Goal: Task Accomplishment & Management: Manage account settings

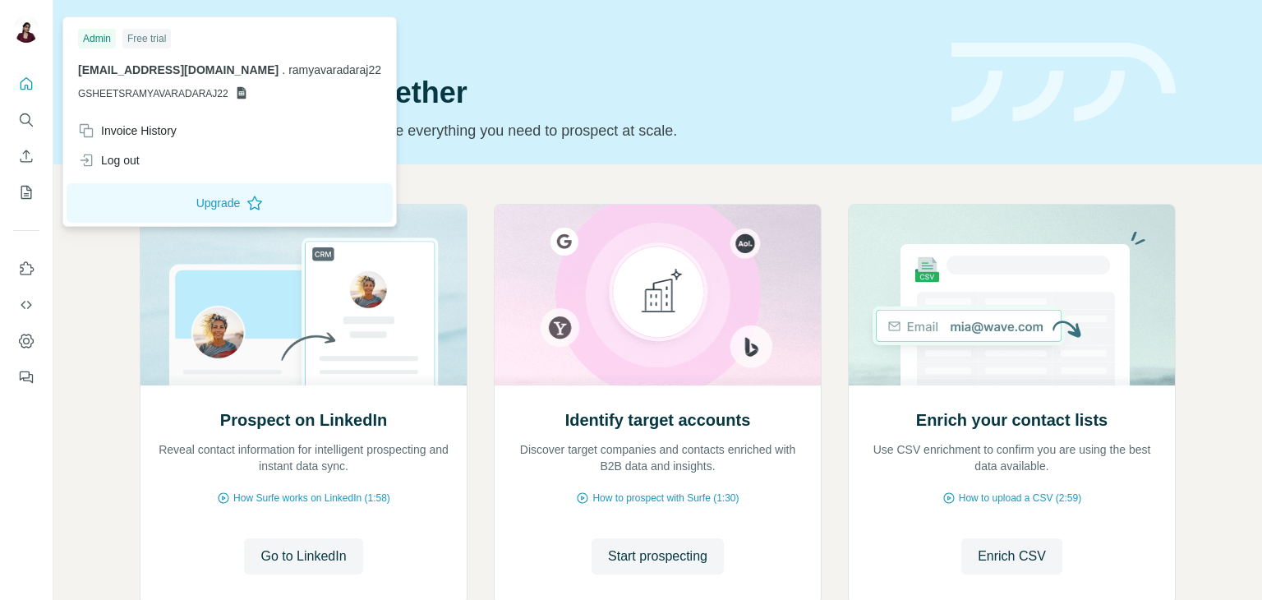
click at [143, 47] on div "Free trial" at bounding box center [146, 39] width 48 height 20
click at [149, 39] on div "Free trial" at bounding box center [146, 39] width 48 height 20
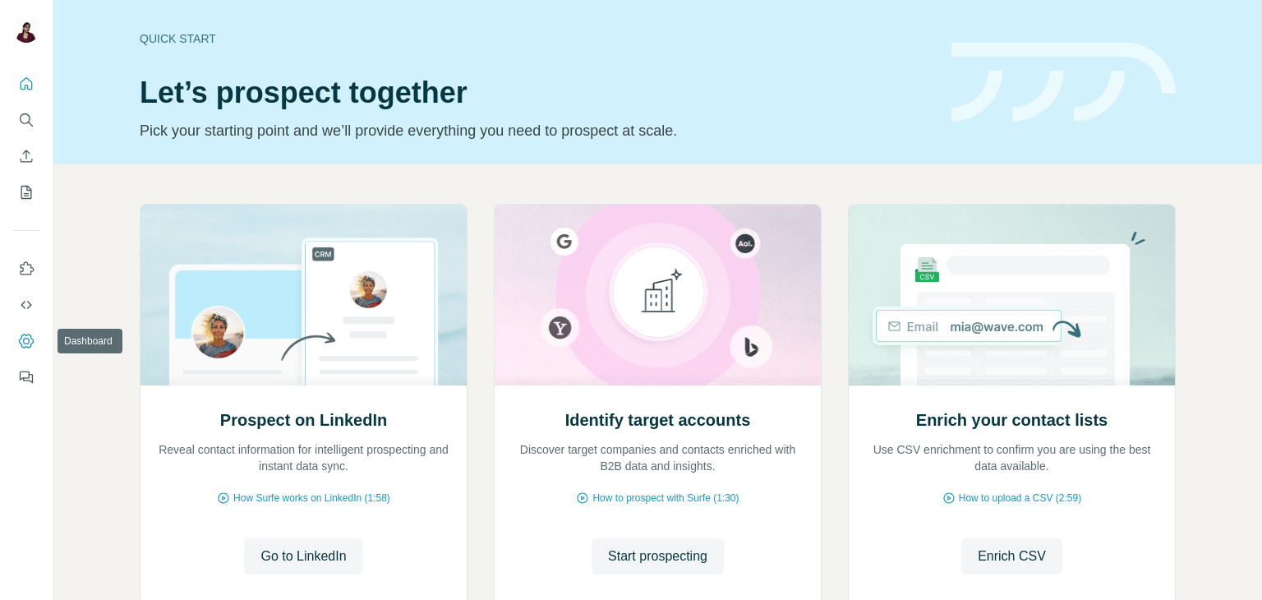
click at [27, 329] on button "Dashboard" at bounding box center [26, 341] width 26 height 30
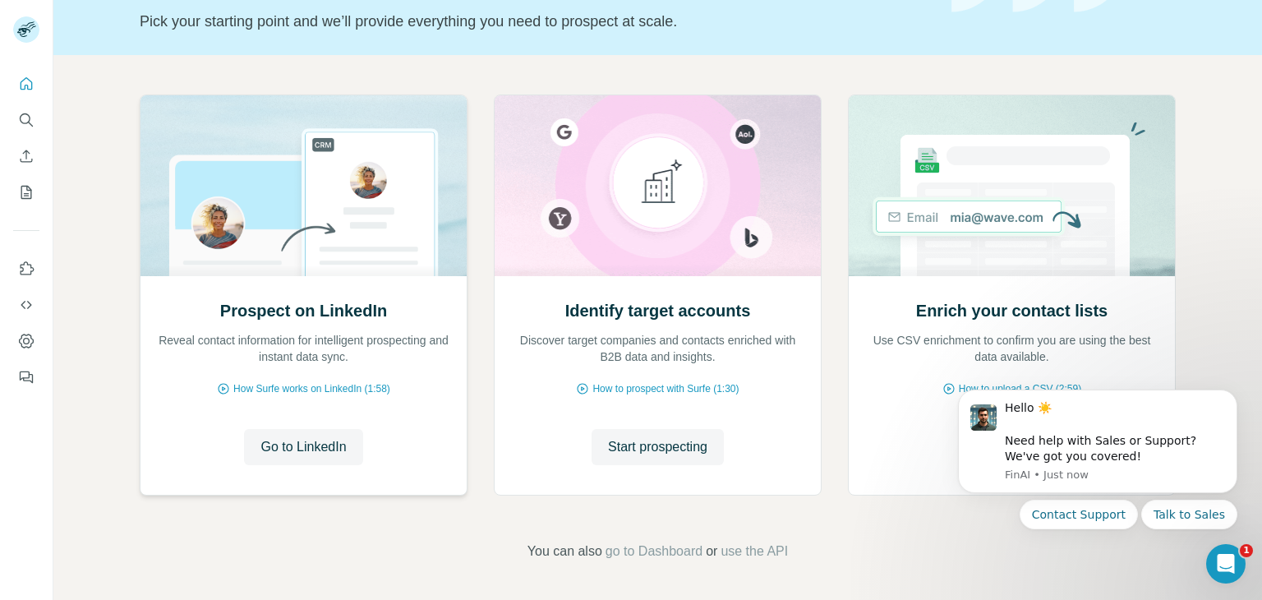
scroll to position [110, 0]
click at [33, 124] on icon "Search" at bounding box center [26, 120] width 16 height 16
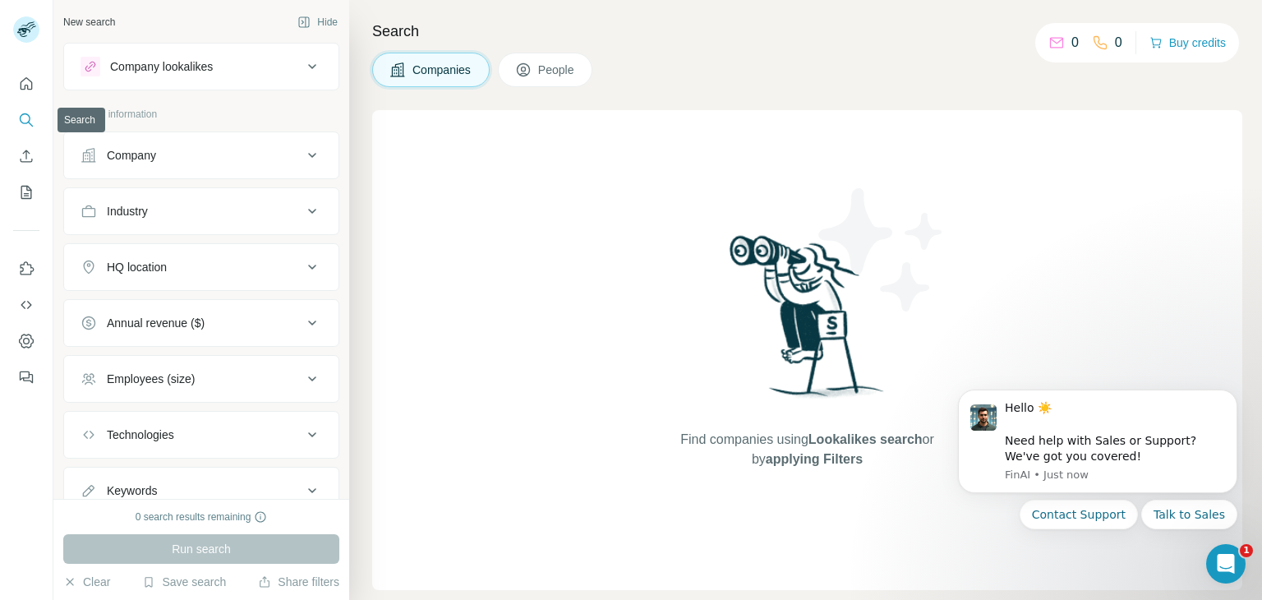
click at [18, 129] on button "Search" at bounding box center [26, 120] width 26 height 30
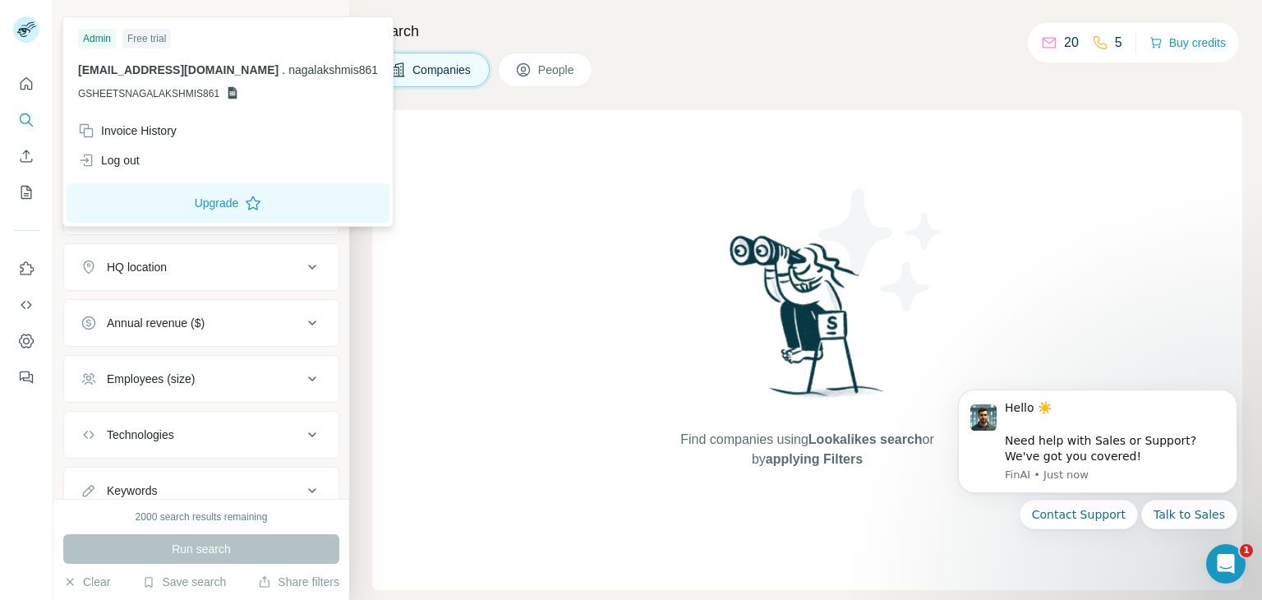
click at [15, 25] on rect at bounding box center [26, 29] width 26 height 26
click at [140, 43] on div "Free trial" at bounding box center [146, 39] width 48 height 20
drag, startPoint x: 150, startPoint y: 27, endPoint x: 158, endPoint y: 44, distance: 18.0
click at [158, 44] on div "Admin Free trial nagalakshmis861@gmail.com . nagalakshmis861 GSHEETSNAGALAKSHMI…" at bounding box center [228, 68] width 323 height 95
click at [158, 44] on div "Free trial" at bounding box center [146, 39] width 48 height 20
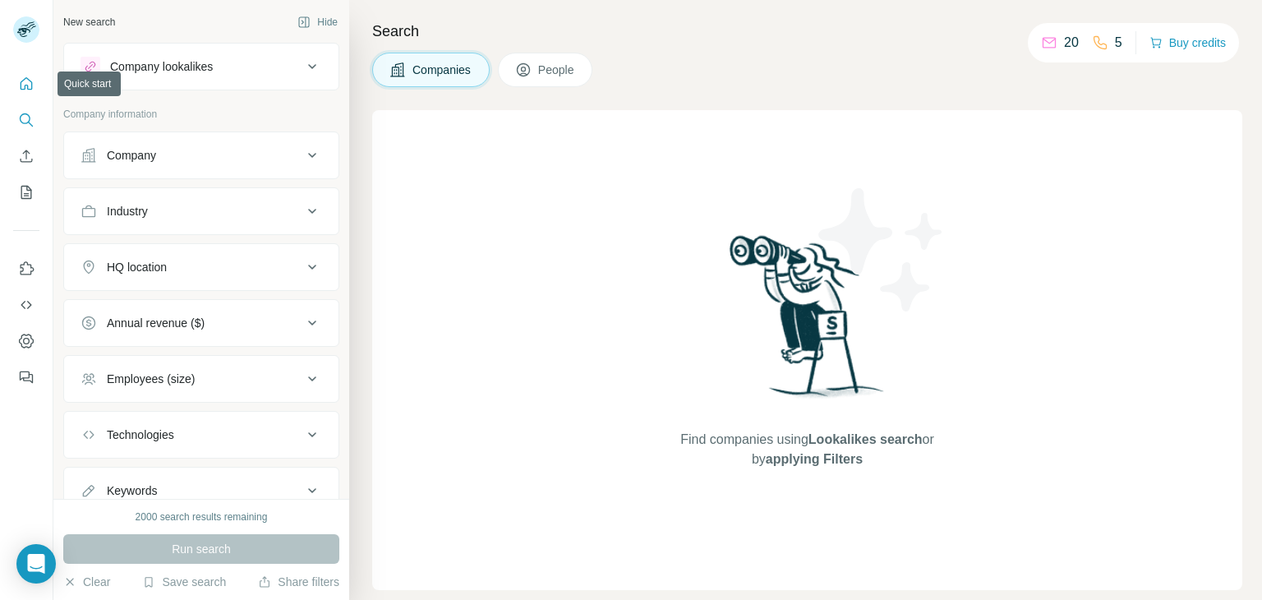
click at [21, 87] on icon "Quick start" at bounding box center [27, 83] width 12 height 12
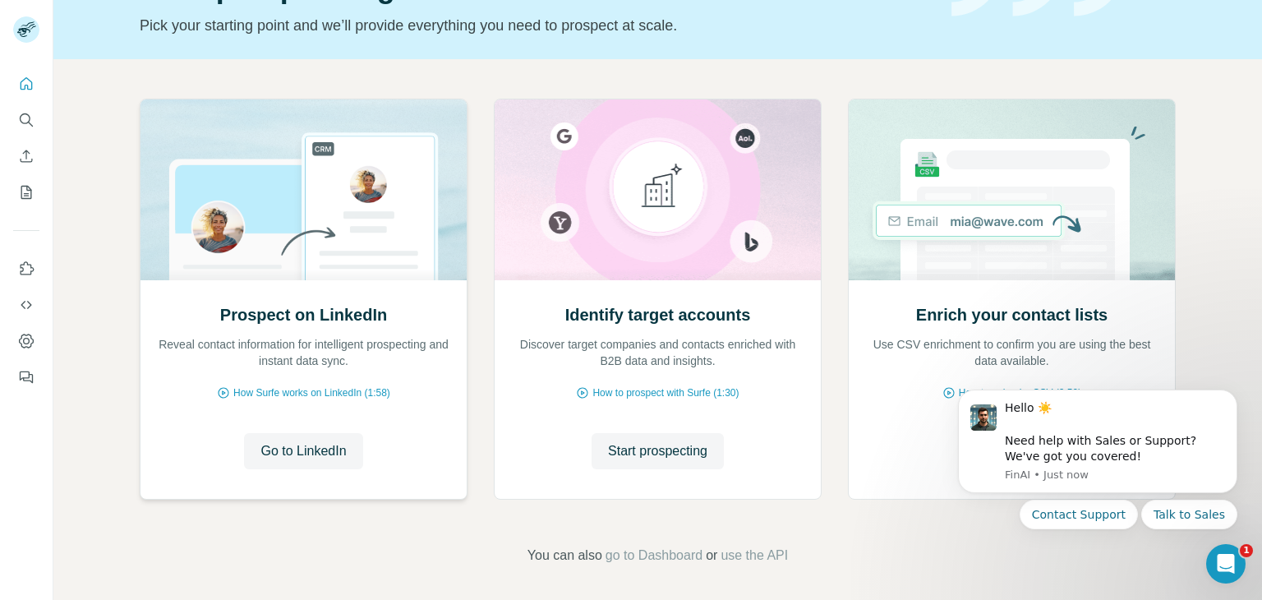
scroll to position [110, 0]
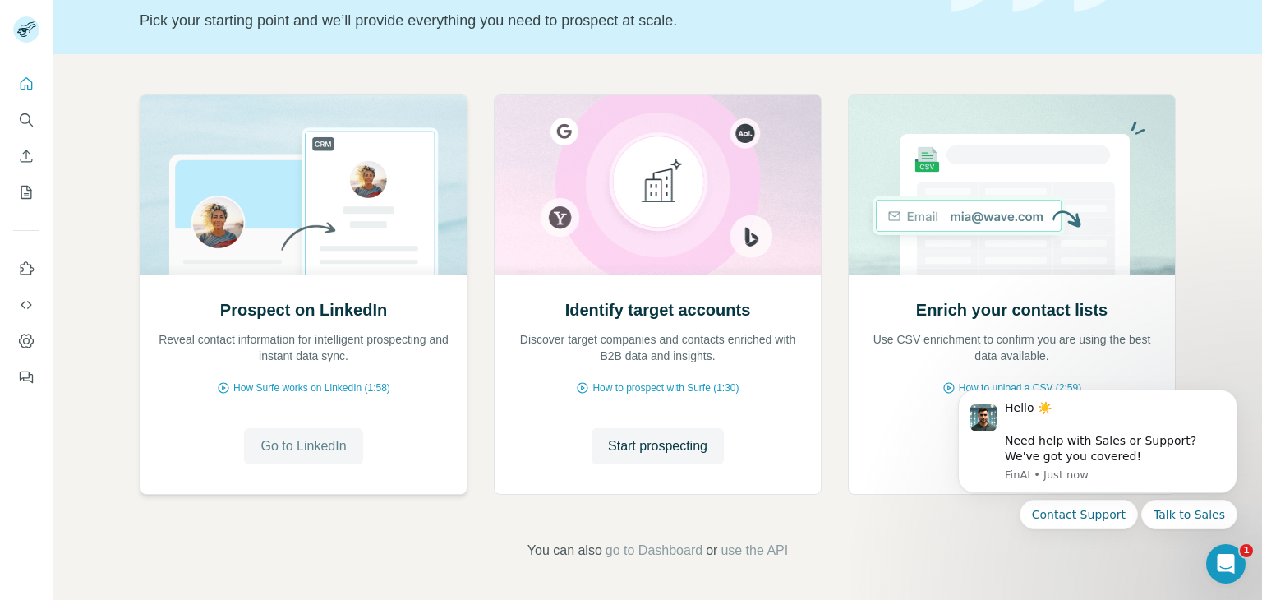
click at [306, 461] on button "Go to LinkedIn" at bounding box center [303, 446] width 118 height 36
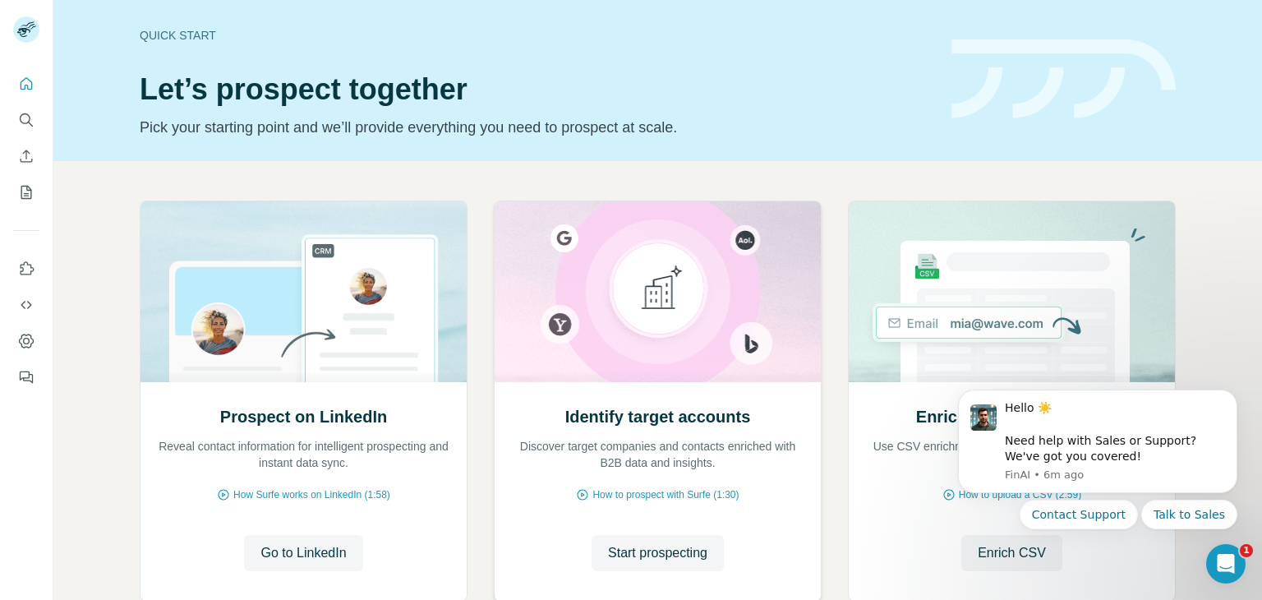
scroll to position [6, 0]
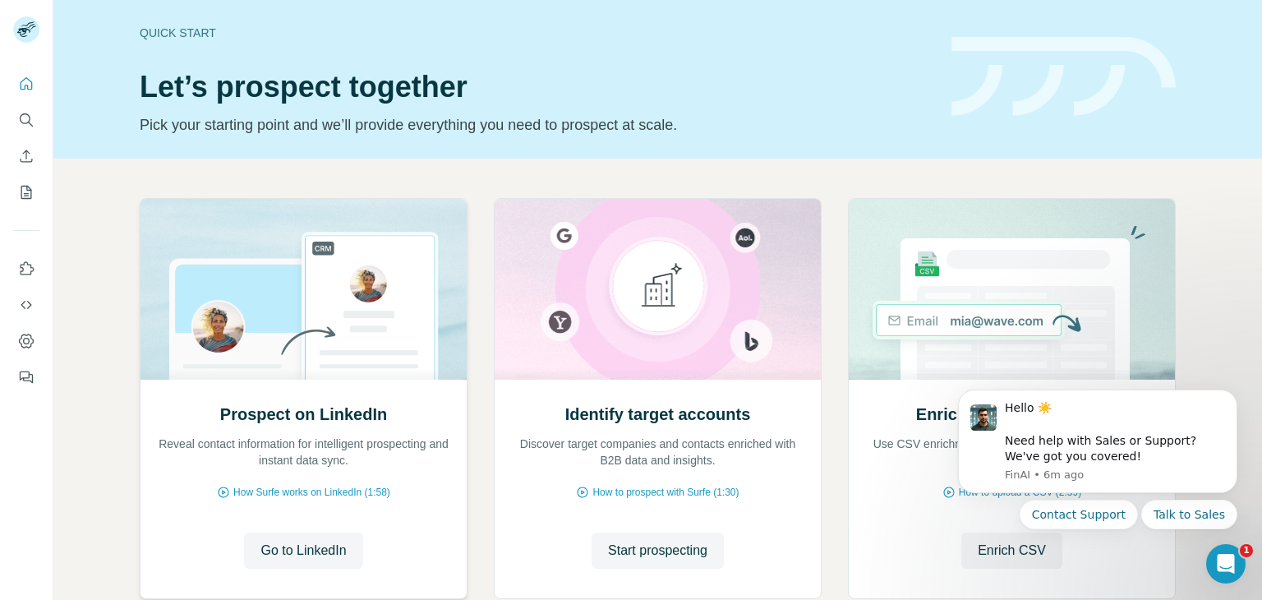
click at [310, 439] on p "Reveal contact information for intelligent prospecting and instant data sync." at bounding box center [303, 451] width 293 height 33
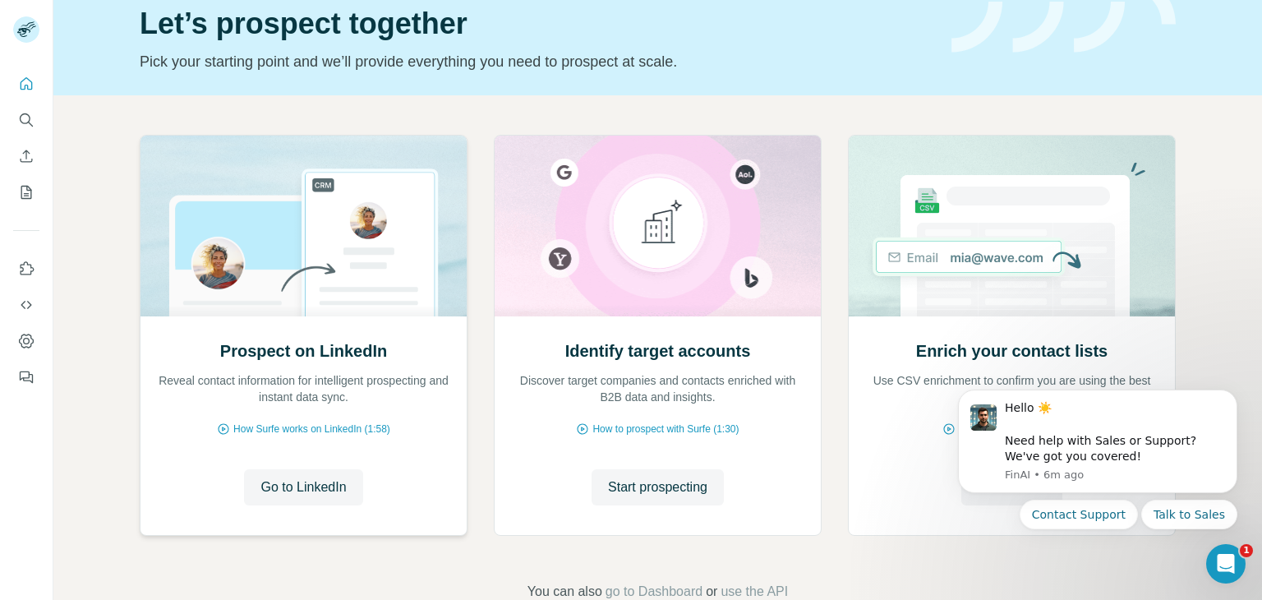
scroll to position [110, 0]
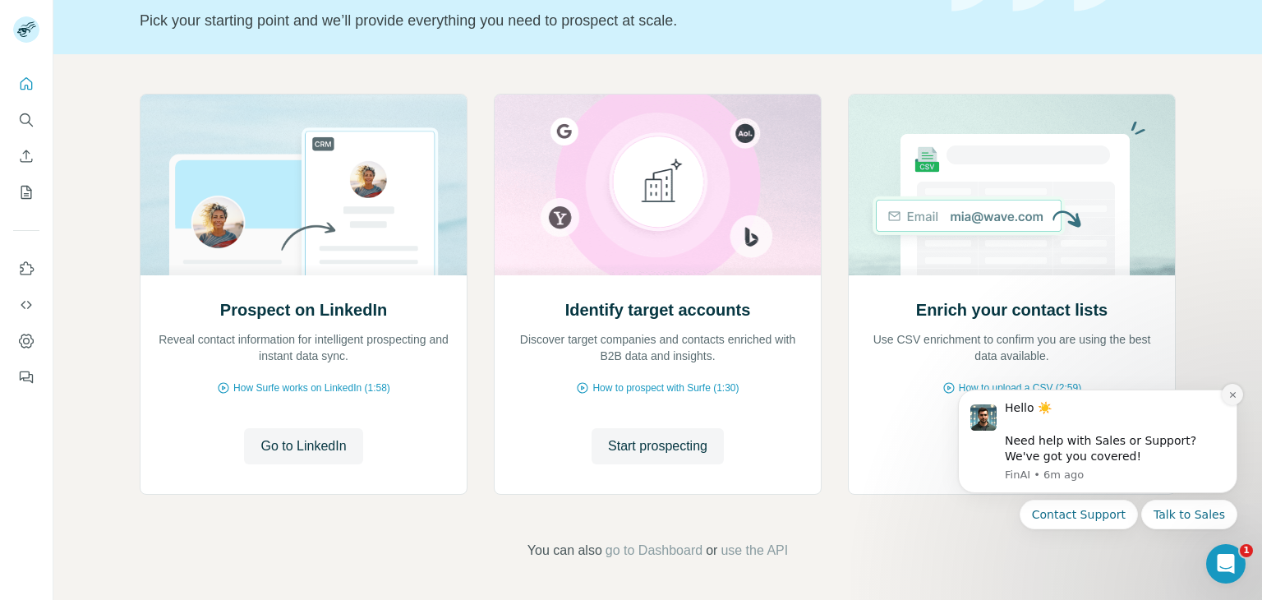
click at [1233, 391] on icon "Dismiss notification" at bounding box center [1232, 394] width 9 height 9
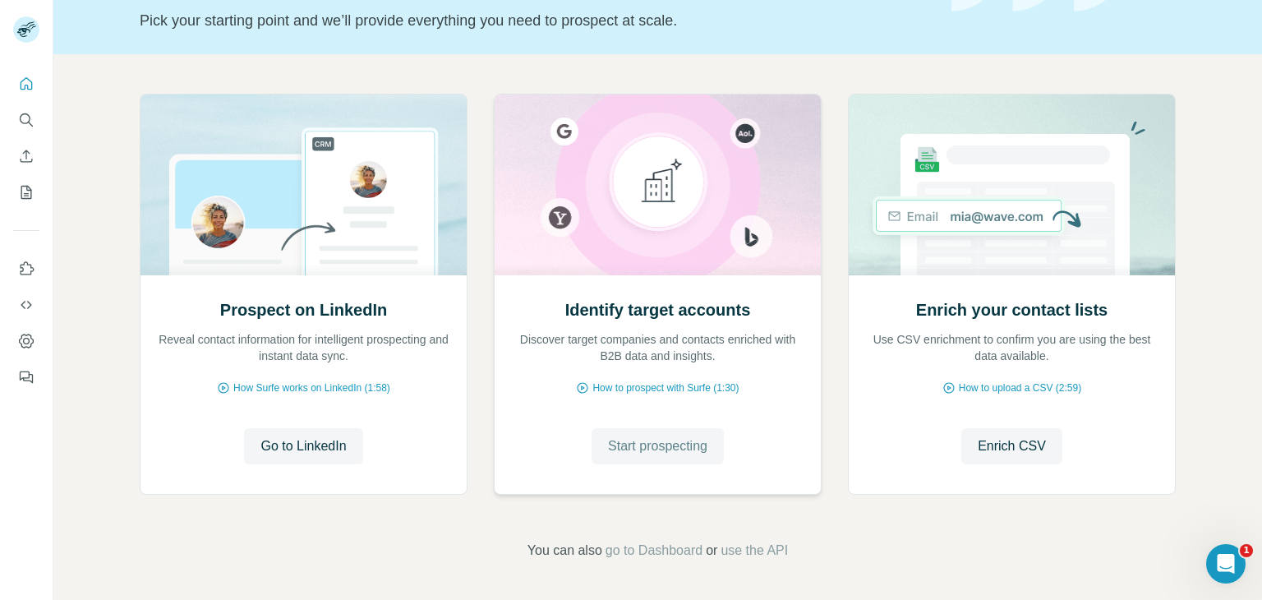
click at [696, 457] on button "Start prospecting" at bounding box center [657, 446] width 132 height 36
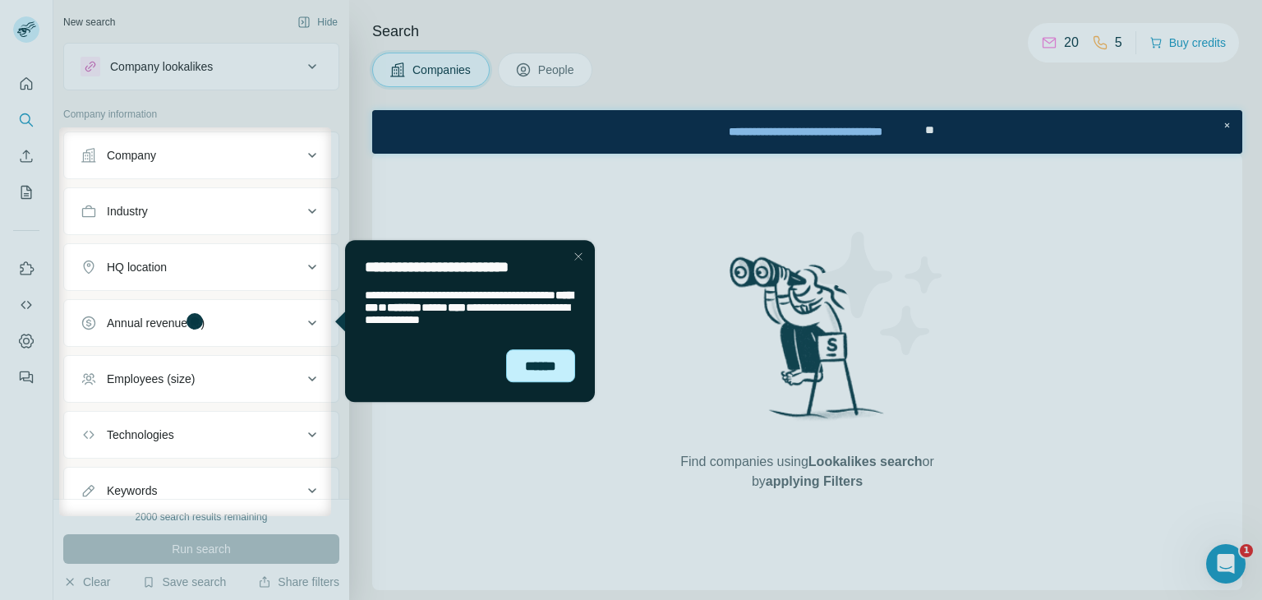
click at [551, 355] on div "******" at bounding box center [539, 366] width 69 height 34
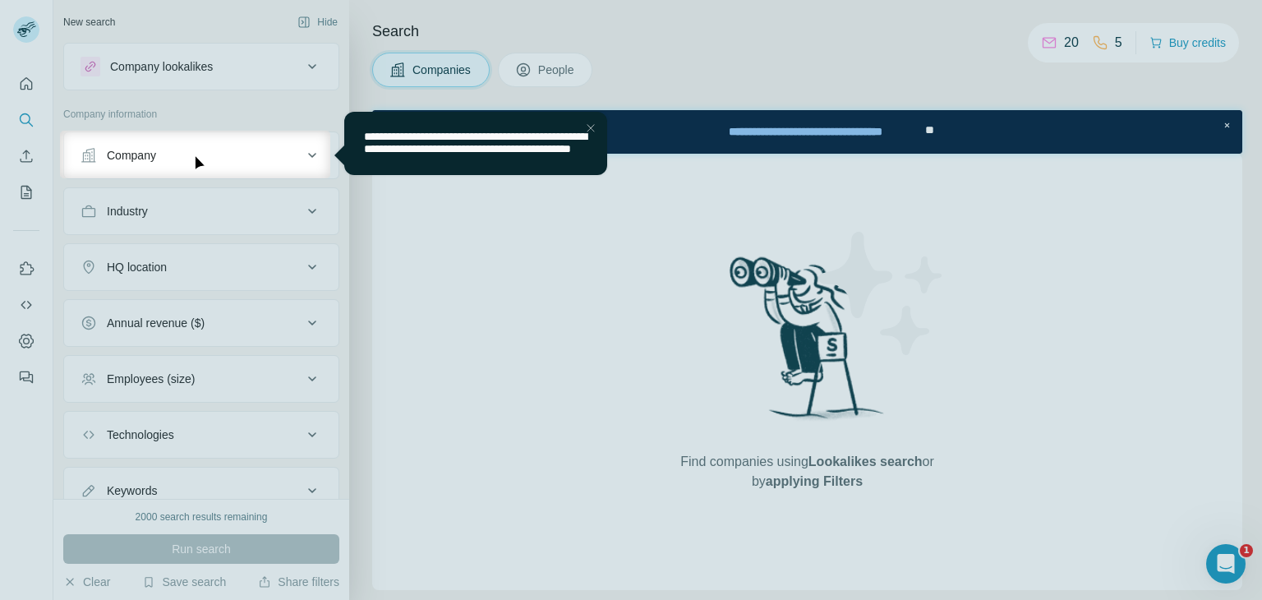
click at [593, 128] on div "Close Step" at bounding box center [590, 127] width 20 height 20
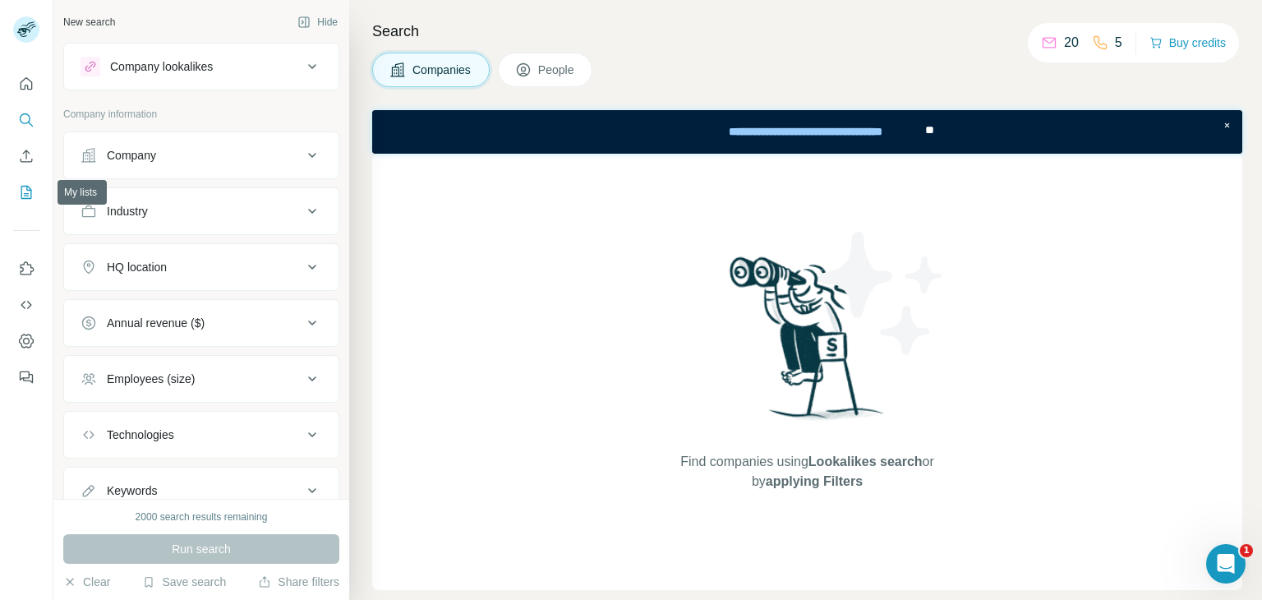
drag, startPoint x: 23, startPoint y: 83, endPoint x: 22, endPoint y: 198, distance: 115.0
click at [22, 198] on nav at bounding box center [26, 138] width 26 height 138
click at [22, 198] on icon "My lists" at bounding box center [26, 192] width 11 height 13
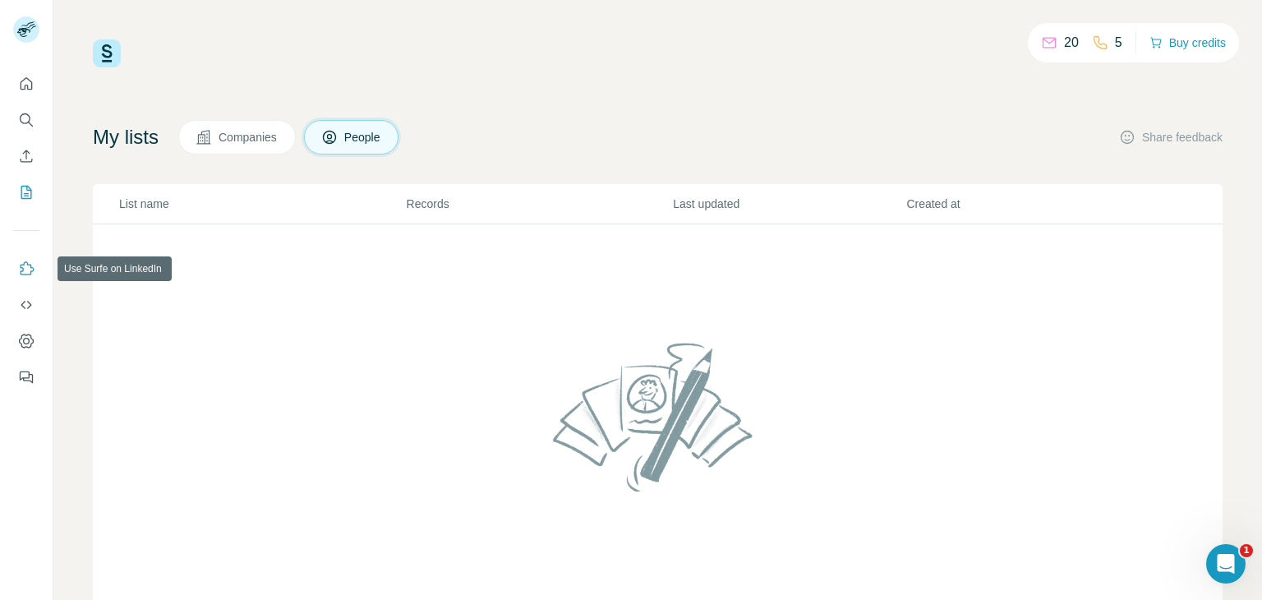
click at [30, 272] on icon "Use Surfe on LinkedIn" at bounding box center [26, 268] width 16 height 16
click at [30, 297] on icon "Use Surfe API" at bounding box center [26, 305] width 16 height 16
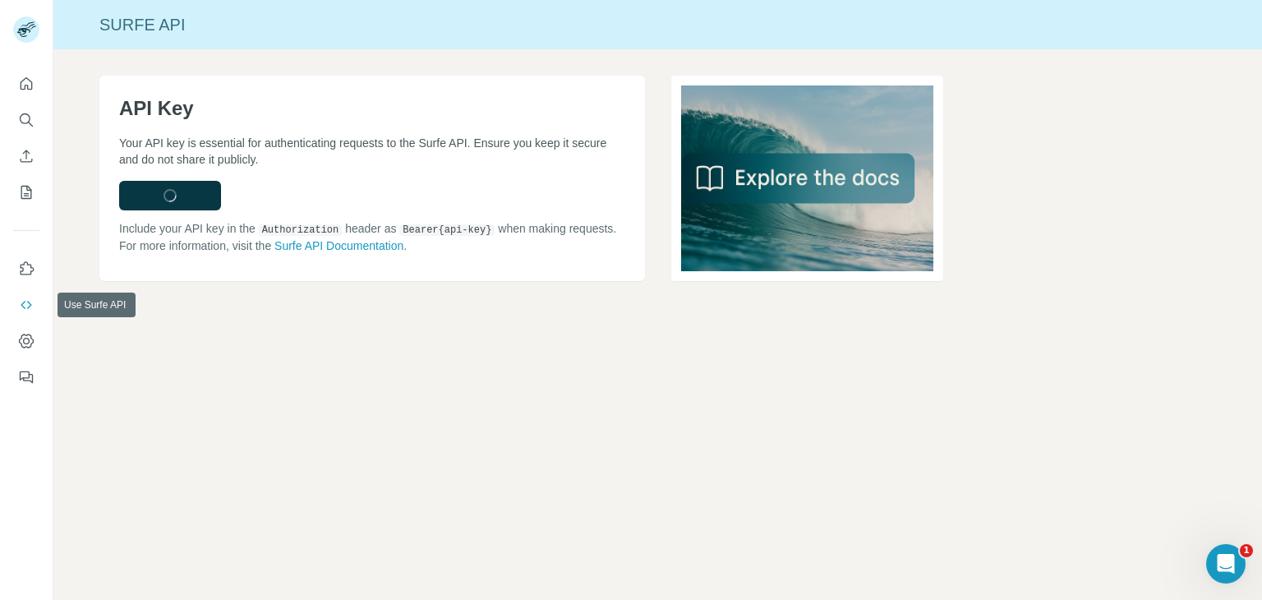
click at [30, 297] on icon "Use Surfe API" at bounding box center [26, 305] width 16 height 16
click at [28, 277] on button "Use Surfe on LinkedIn" at bounding box center [26, 269] width 26 height 30
click at [31, 88] on icon "Quick start" at bounding box center [27, 83] width 12 height 12
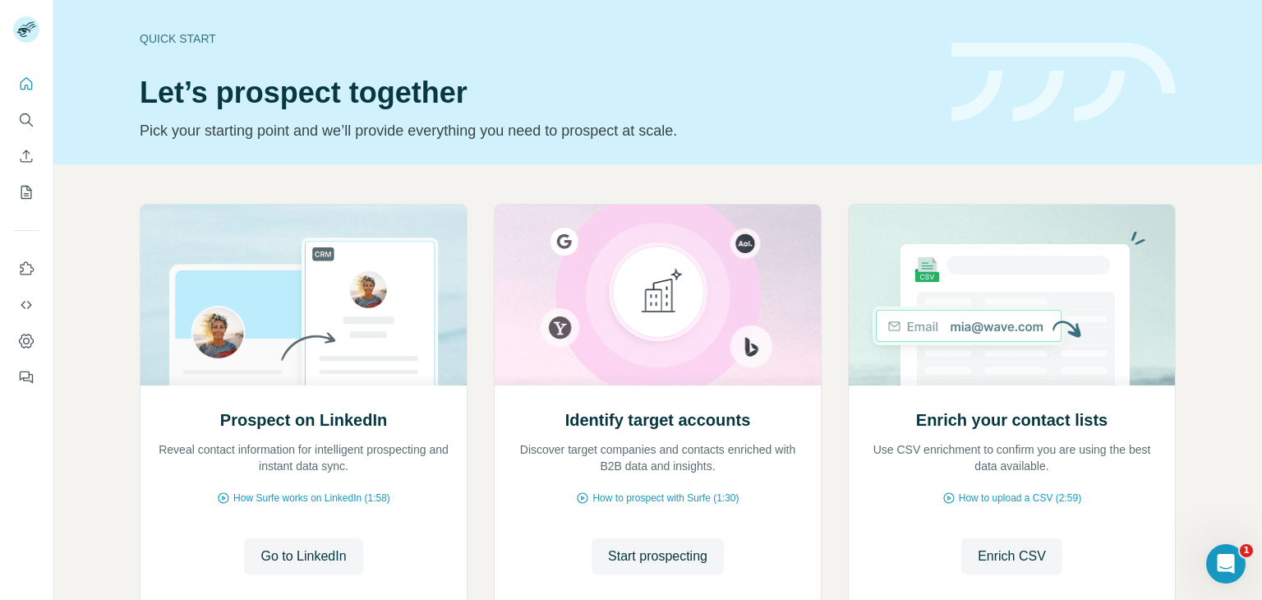
click at [186, 42] on div "Quick start" at bounding box center [536, 38] width 792 height 16
click at [187, 40] on div "Quick start" at bounding box center [536, 38] width 792 height 16
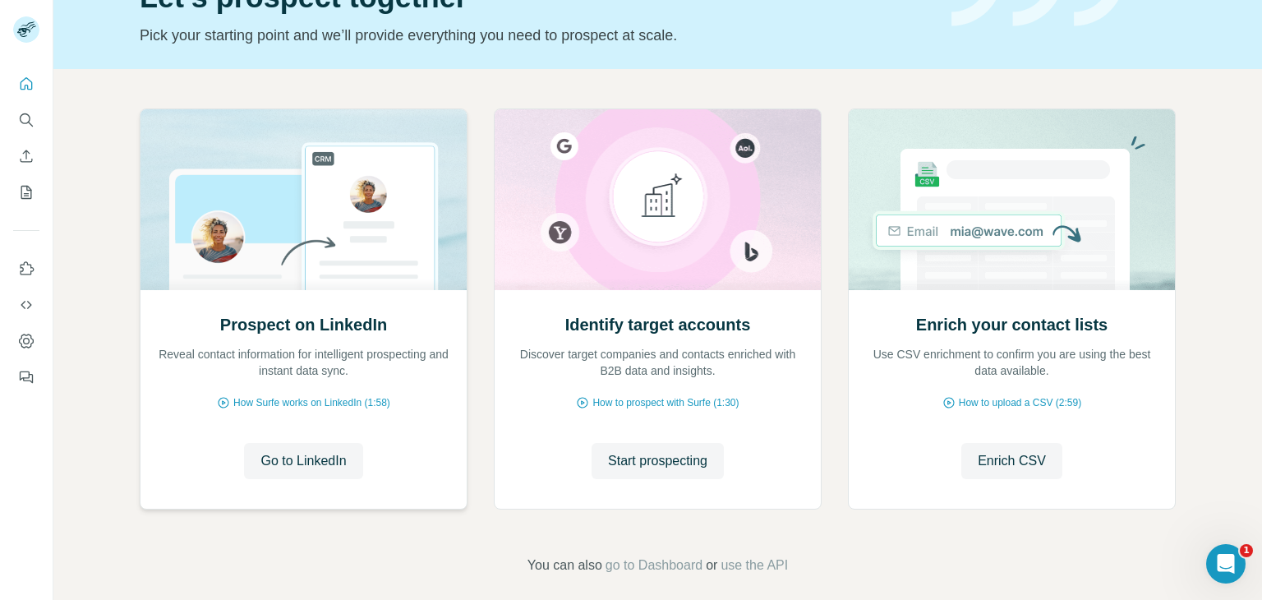
scroll to position [110, 0]
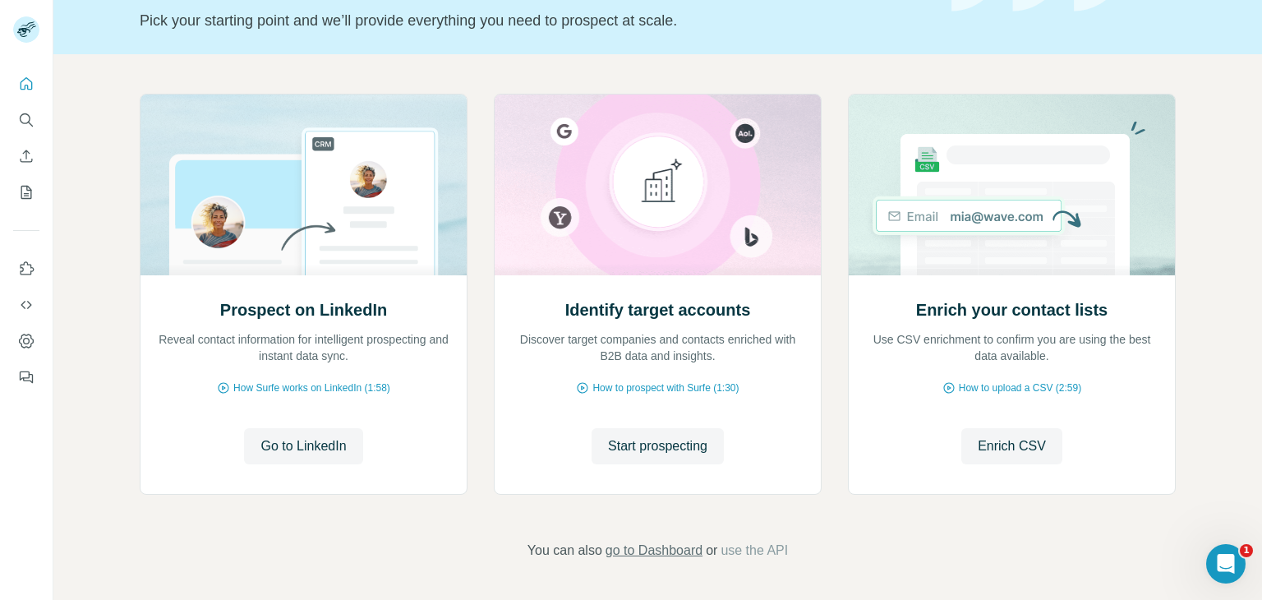
click at [640, 546] on span "go to Dashboard" at bounding box center [653, 550] width 97 height 20
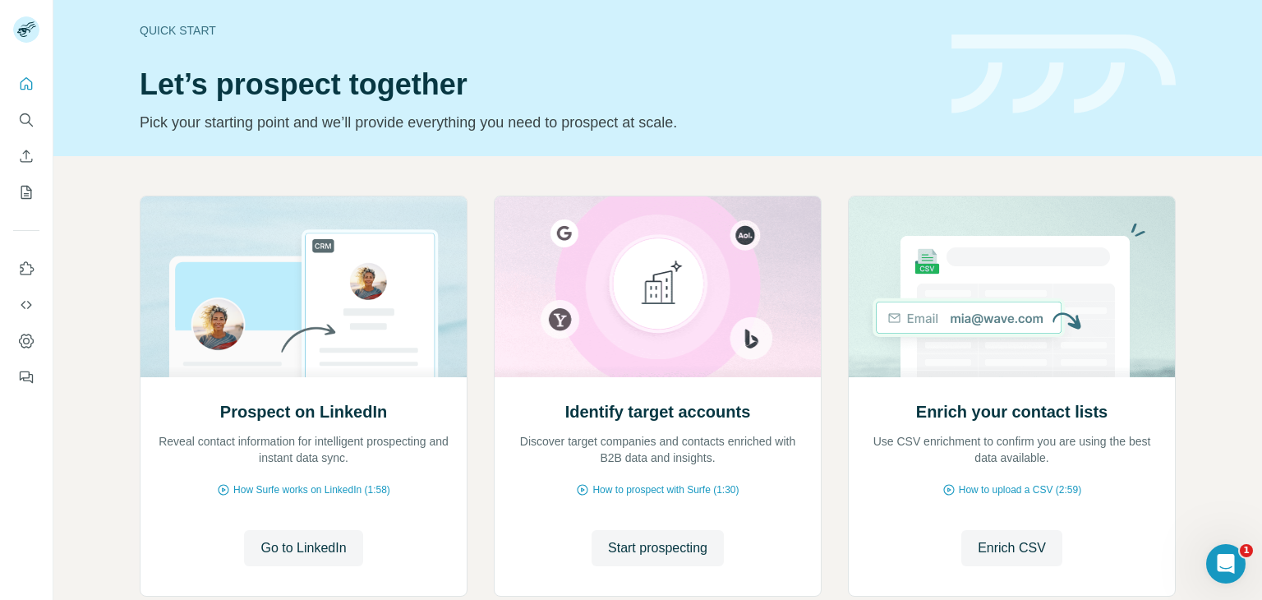
scroll to position [7, 0]
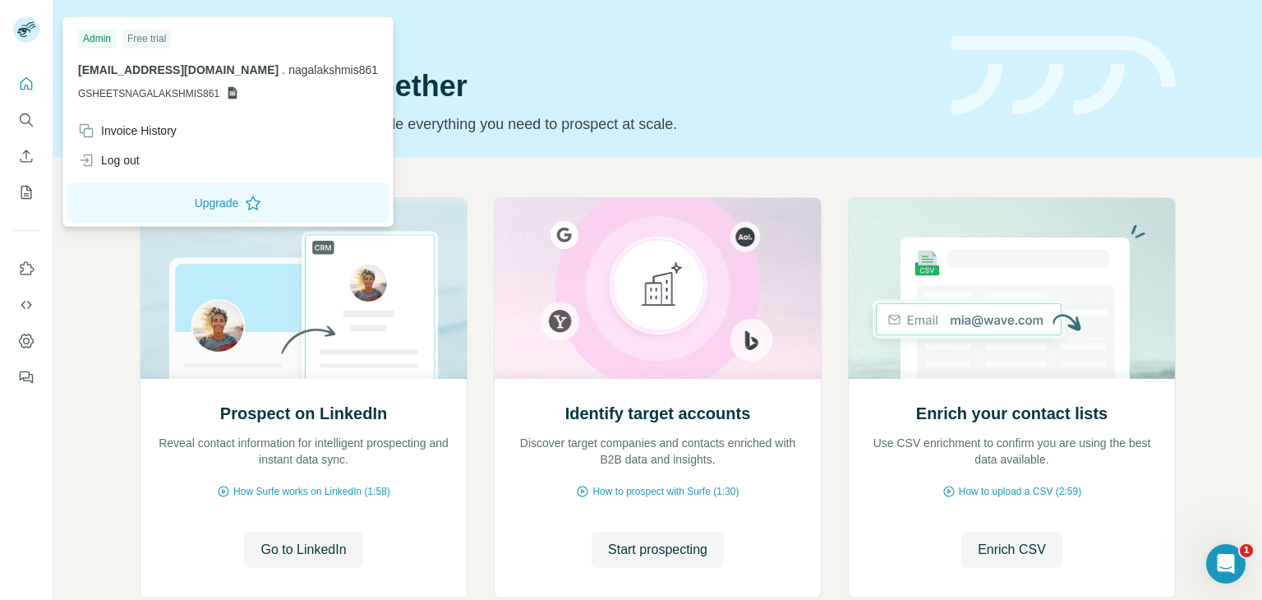
click at [230, 93] on icon at bounding box center [232, 93] width 9 height 12
drag, startPoint x: 230, startPoint y: 93, endPoint x: 207, endPoint y: 93, distance: 23.0
click at [207, 93] on span "GSHEETSNAGALAKSHMIS861" at bounding box center [148, 93] width 141 height 15
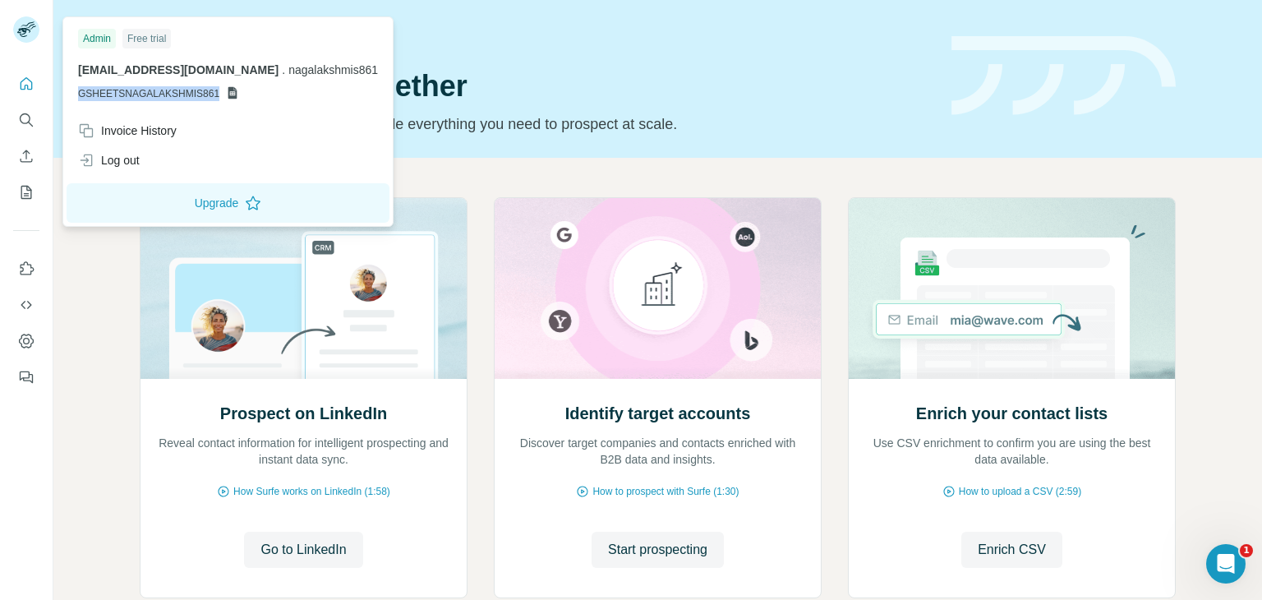
click at [207, 93] on span "GSHEETSNAGALAKSHMIS861" at bounding box center [148, 93] width 141 height 15
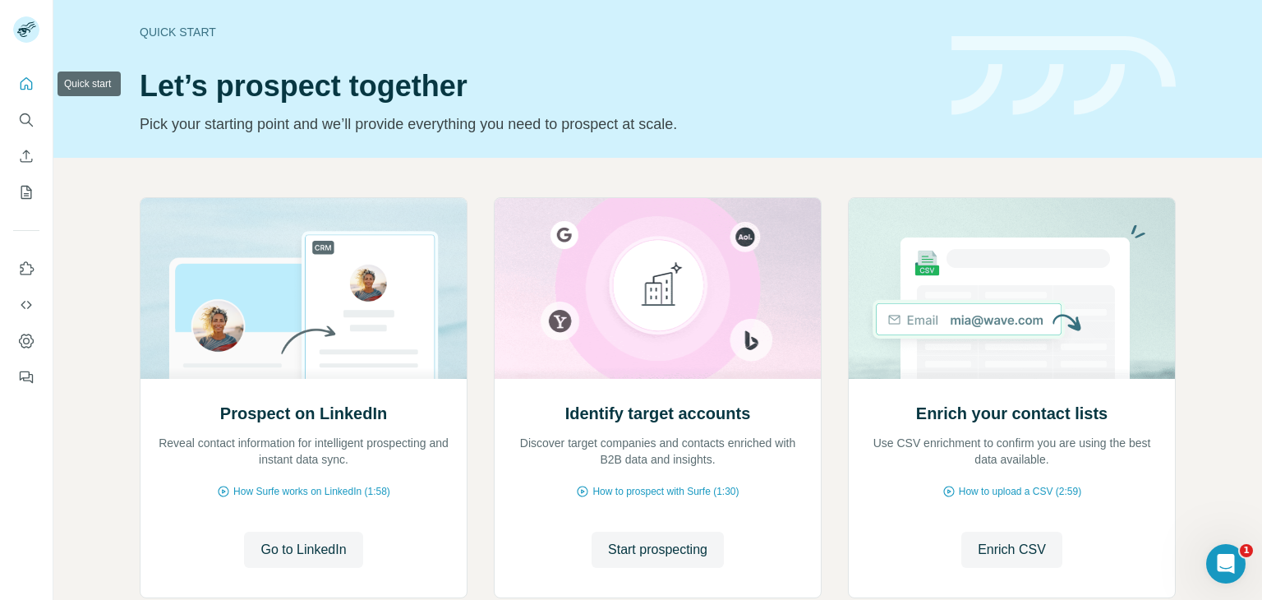
click at [28, 90] on icon "Quick start" at bounding box center [26, 84] width 16 height 16
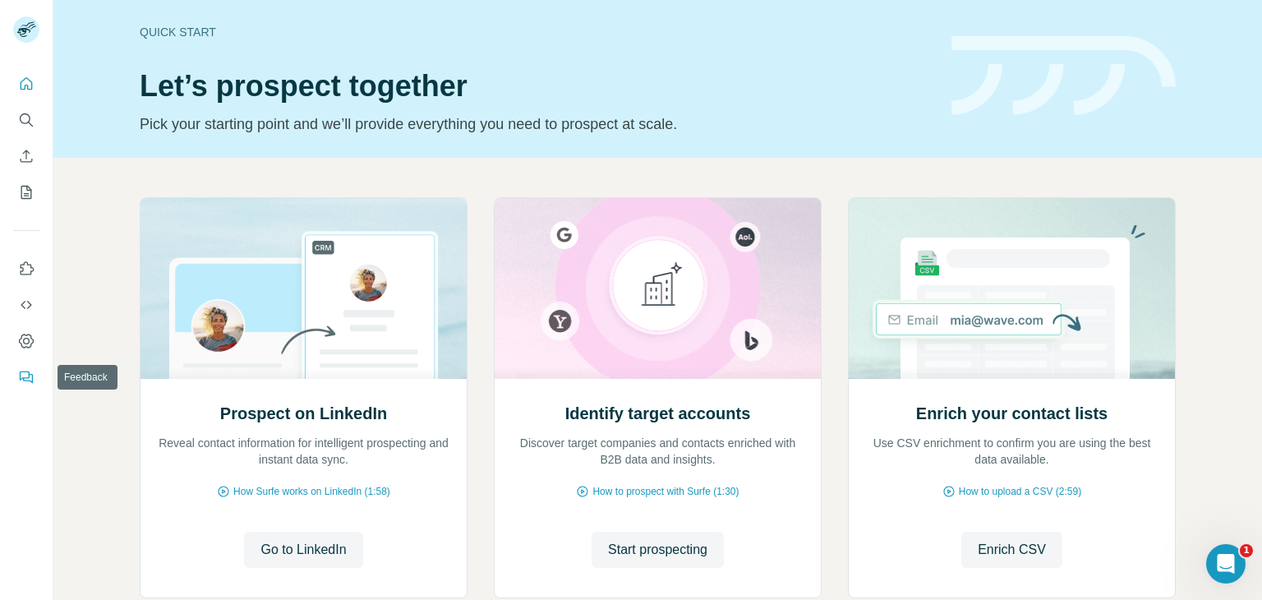
click at [24, 377] on icon "Feedback" at bounding box center [25, 375] width 10 height 9
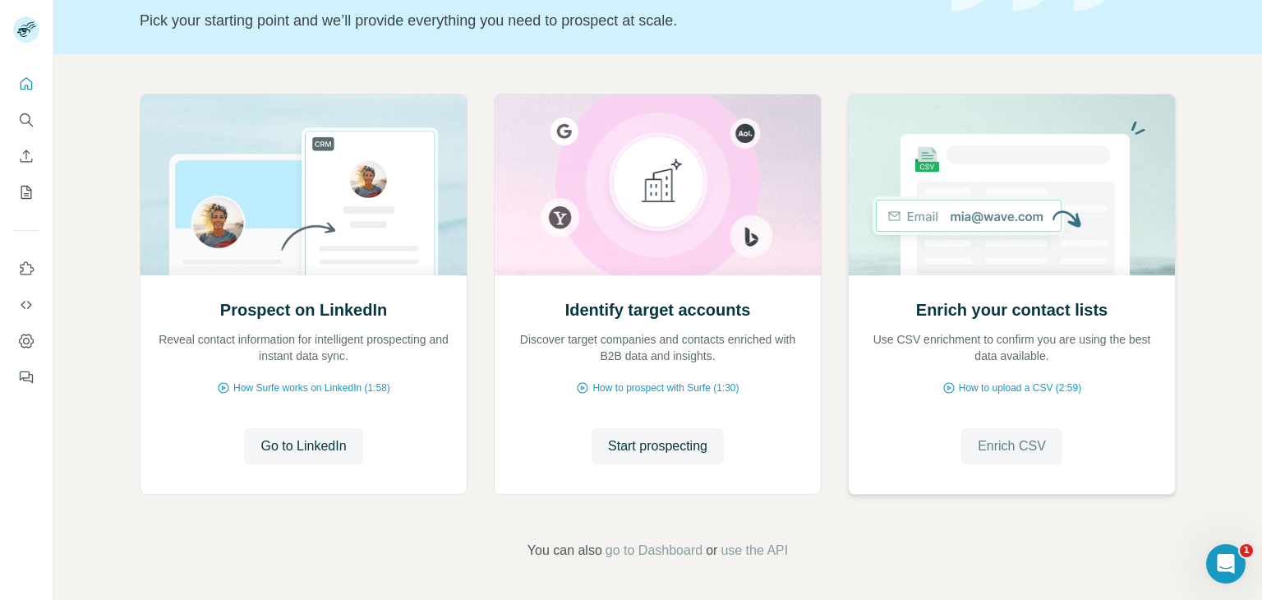
click at [1022, 444] on span "Enrich CSV" at bounding box center [1011, 446] width 68 height 20
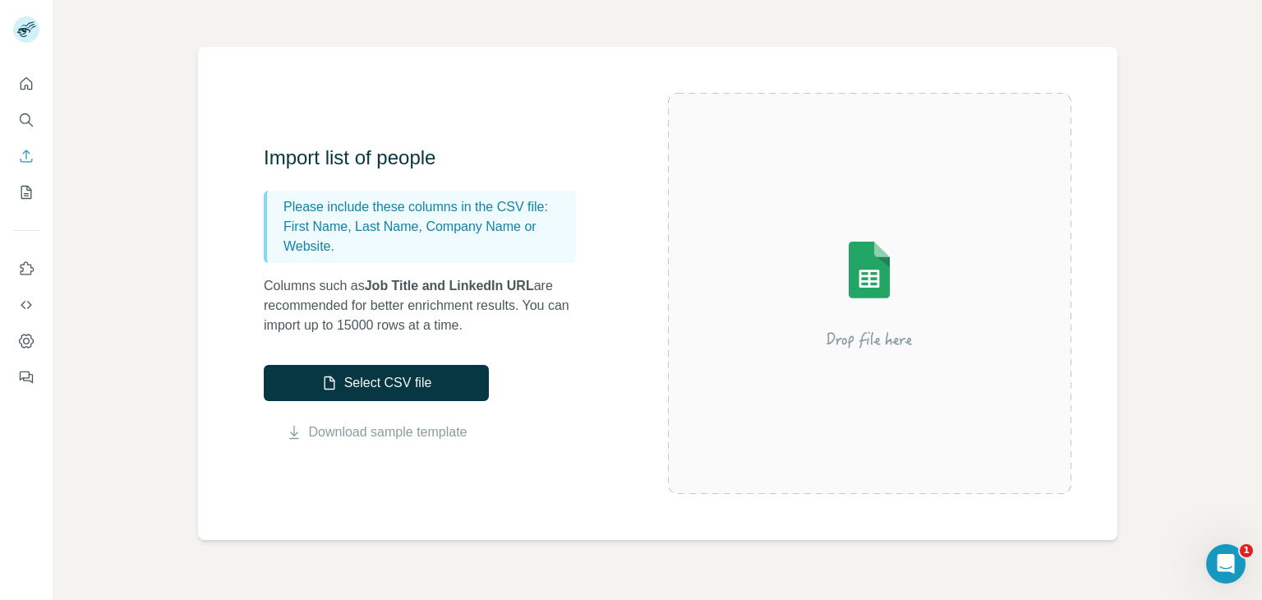
scroll to position [82, 0]
click at [871, 310] on img at bounding box center [869, 292] width 296 height 197
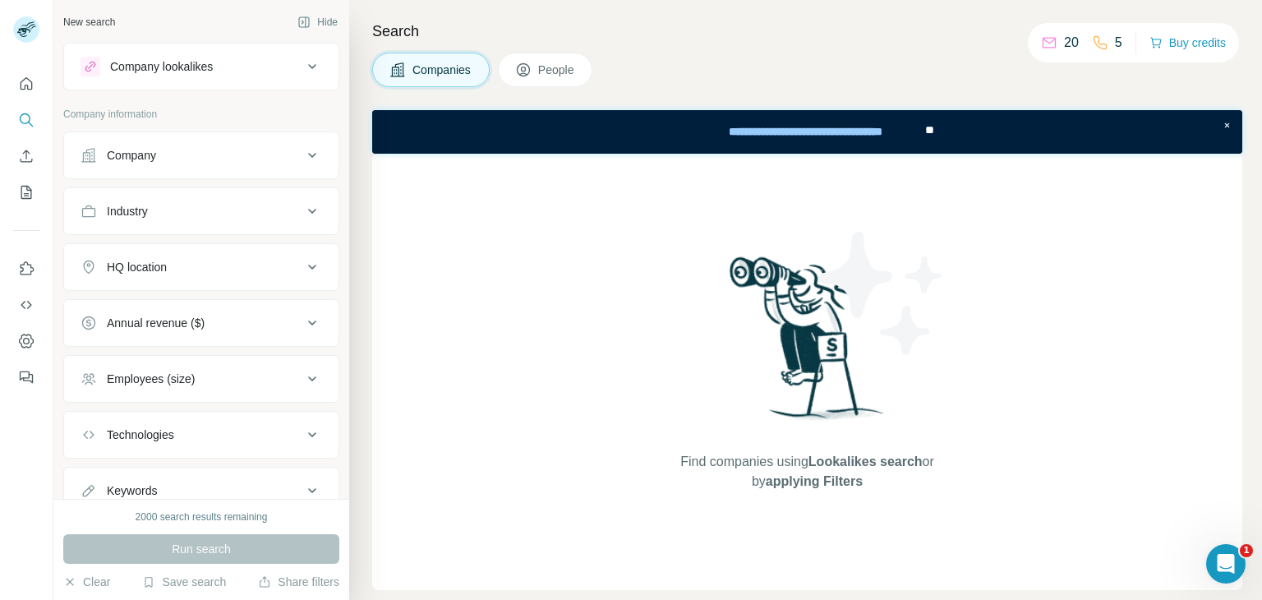
click at [274, 76] on button "Company lookalikes" at bounding box center [201, 66] width 274 height 39
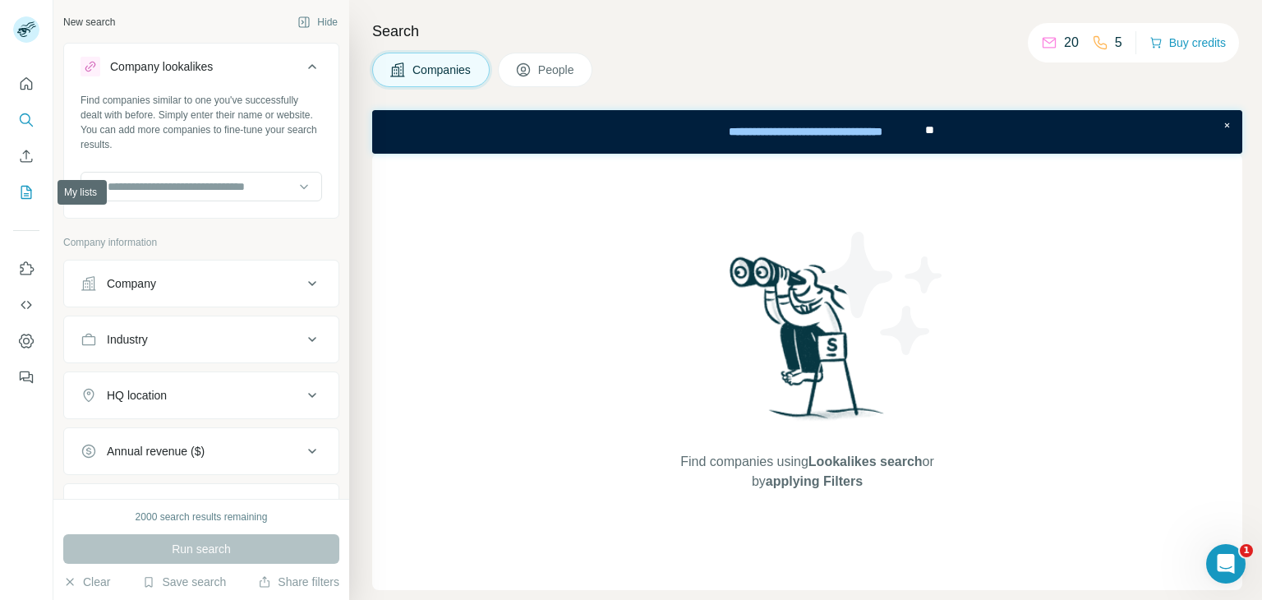
click at [34, 197] on icon "My lists" at bounding box center [26, 192] width 16 height 16
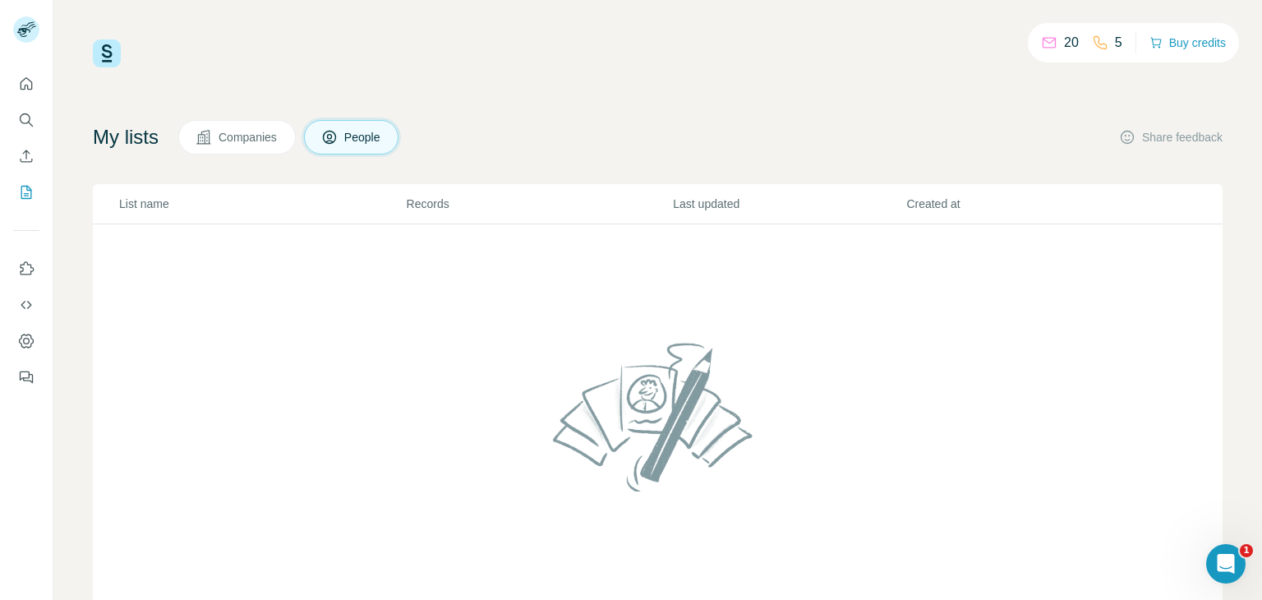
click at [267, 140] on span "Companies" at bounding box center [248, 137] width 60 height 16
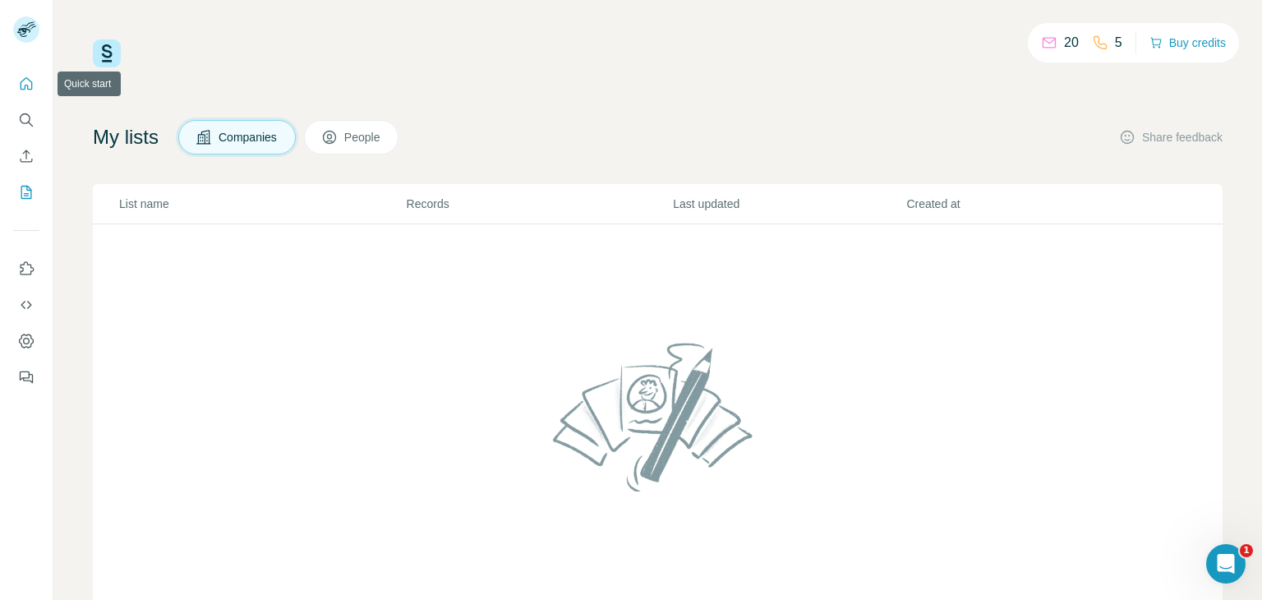
click at [23, 90] on icon "Quick start" at bounding box center [27, 83] width 12 height 12
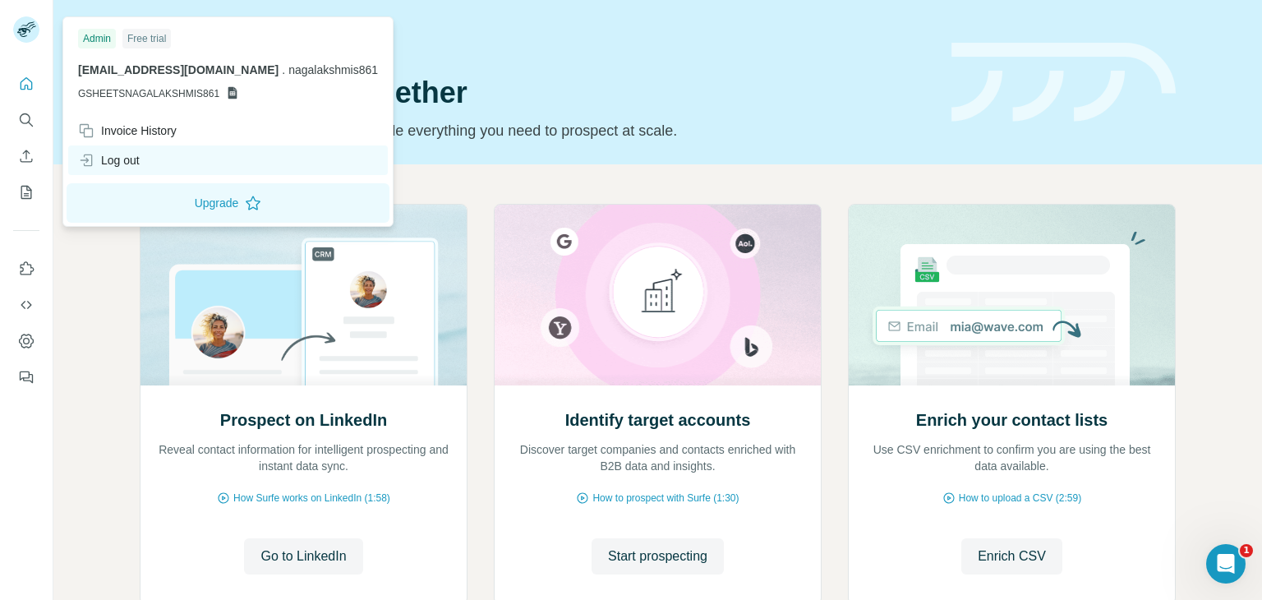
click at [149, 160] on div "Log out" at bounding box center [227, 160] width 319 height 30
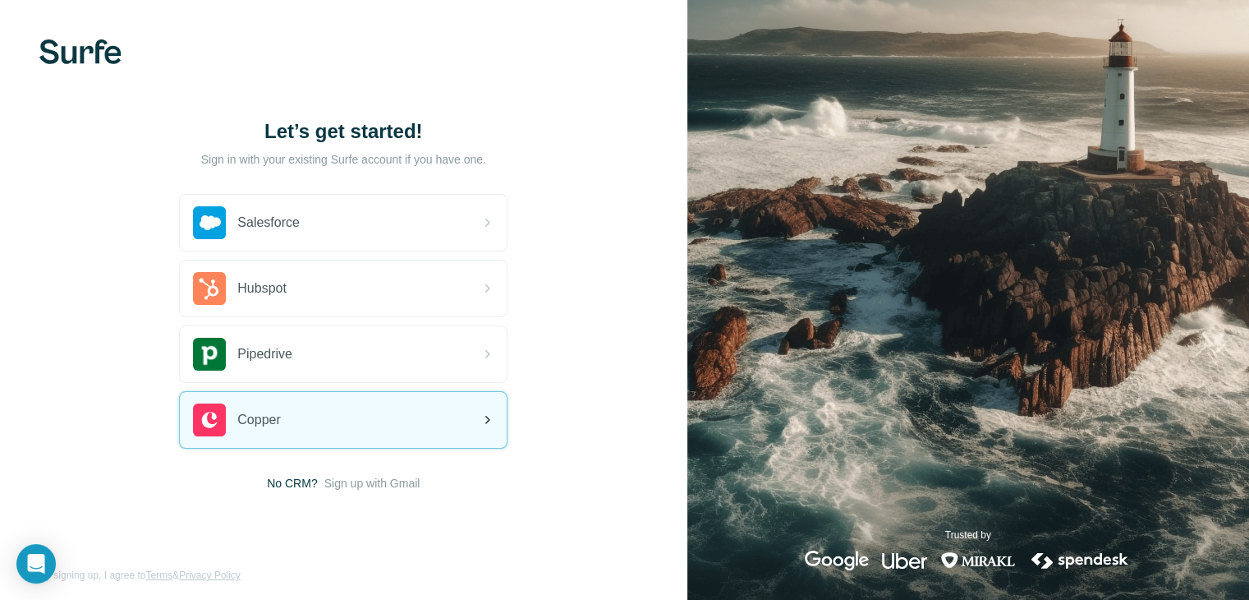
scroll to position [9, 0]
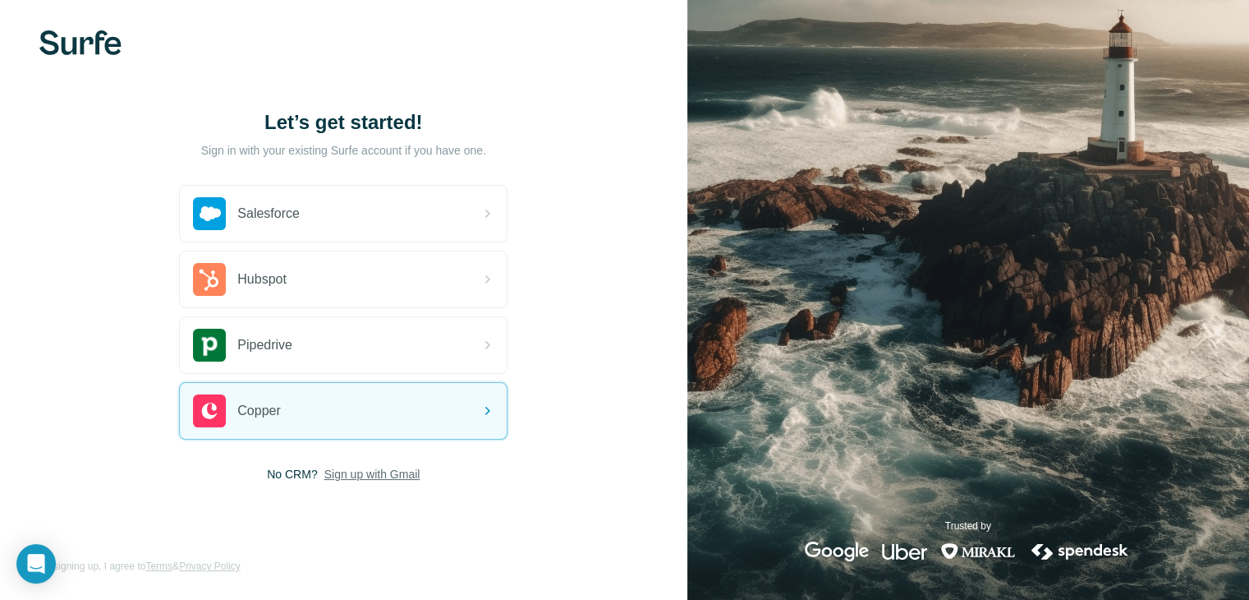
click at [353, 479] on span "Sign up with Gmail" at bounding box center [372, 474] width 96 height 16
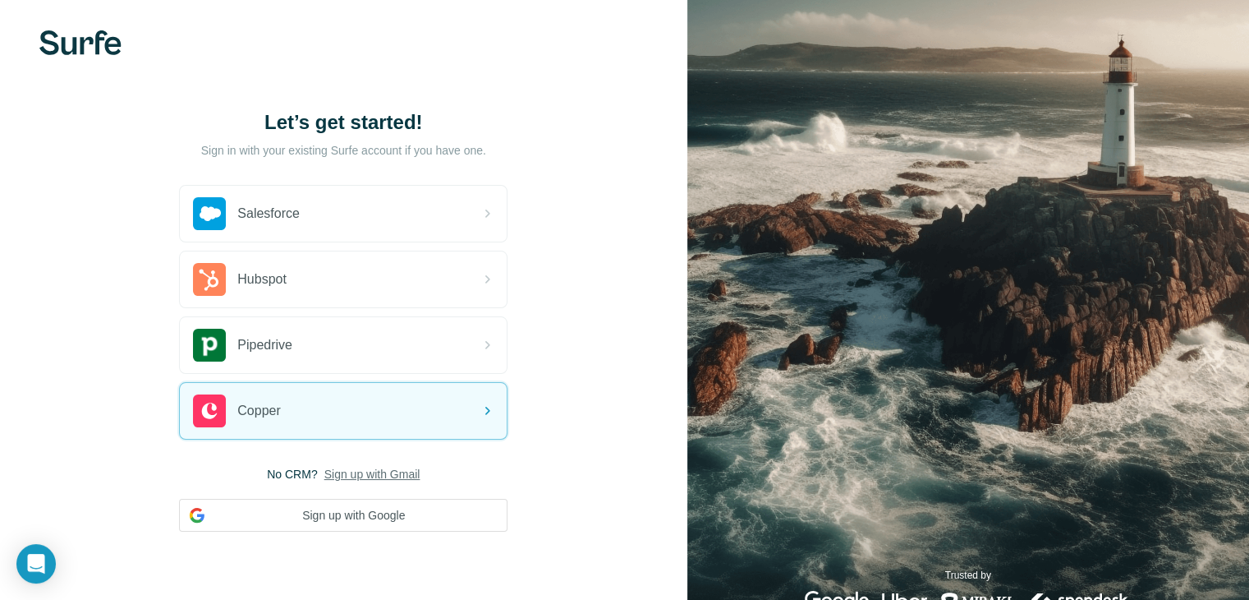
click at [287, 475] on span "No CRM?" at bounding box center [292, 474] width 50 height 16
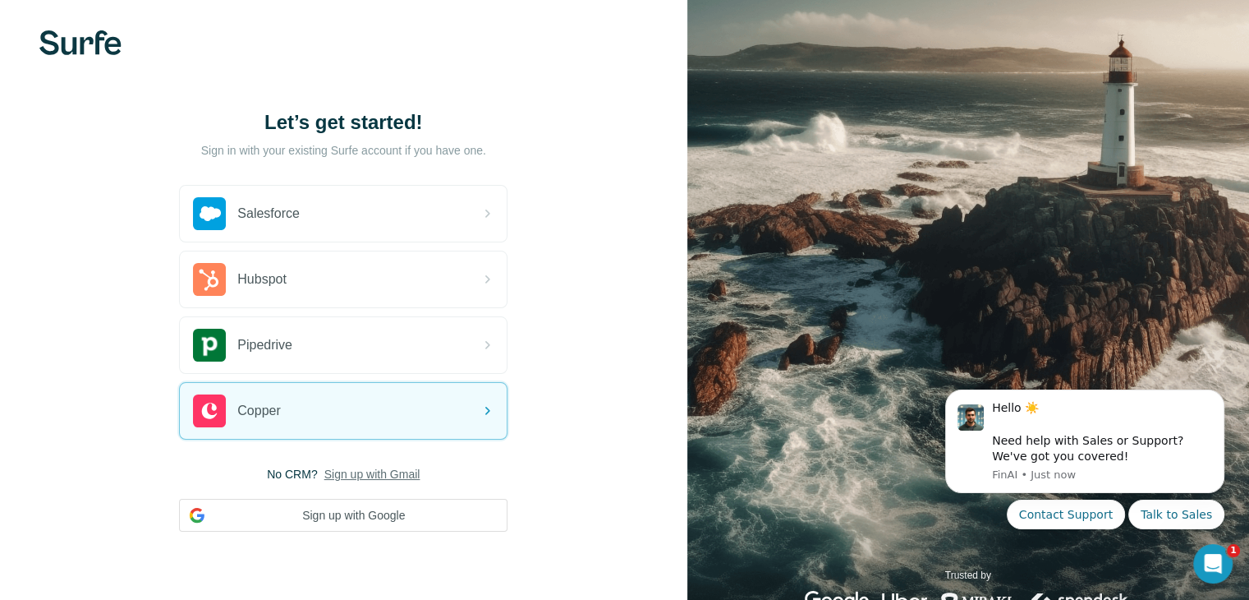
scroll to position [0, 0]
click at [287, 475] on span "No CRM?" at bounding box center [292, 474] width 50 height 16
click at [325, 516] on button "Sign up with Google" at bounding box center [343, 515] width 329 height 33
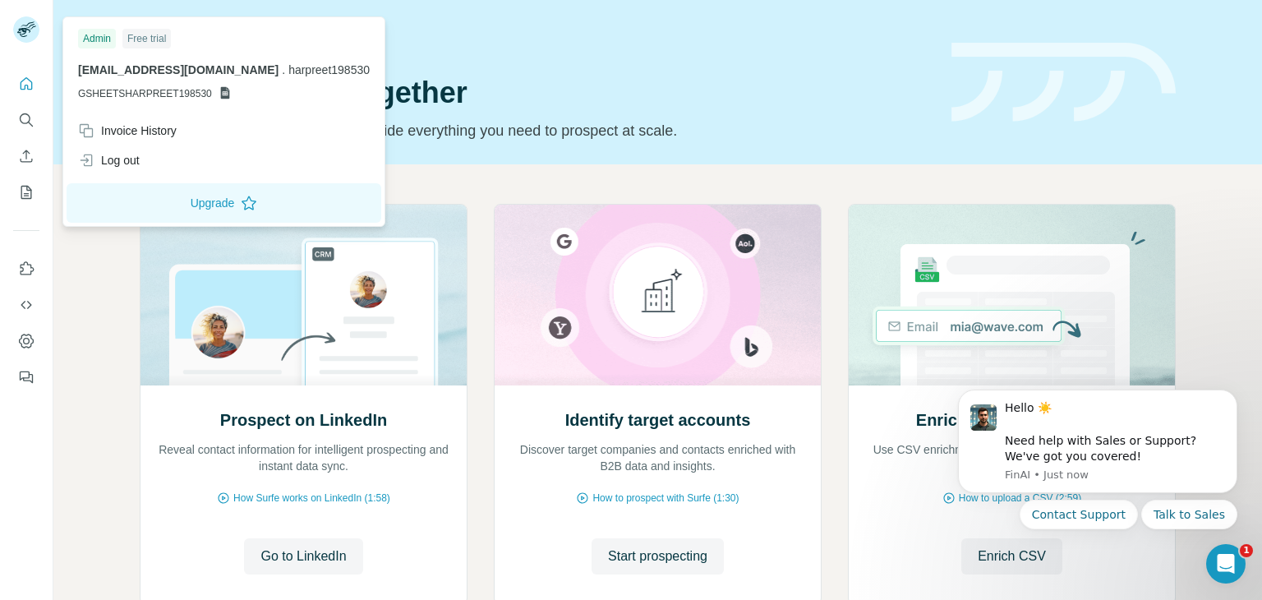
click at [221, 94] on icon at bounding box center [224, 92] width 13 height 13
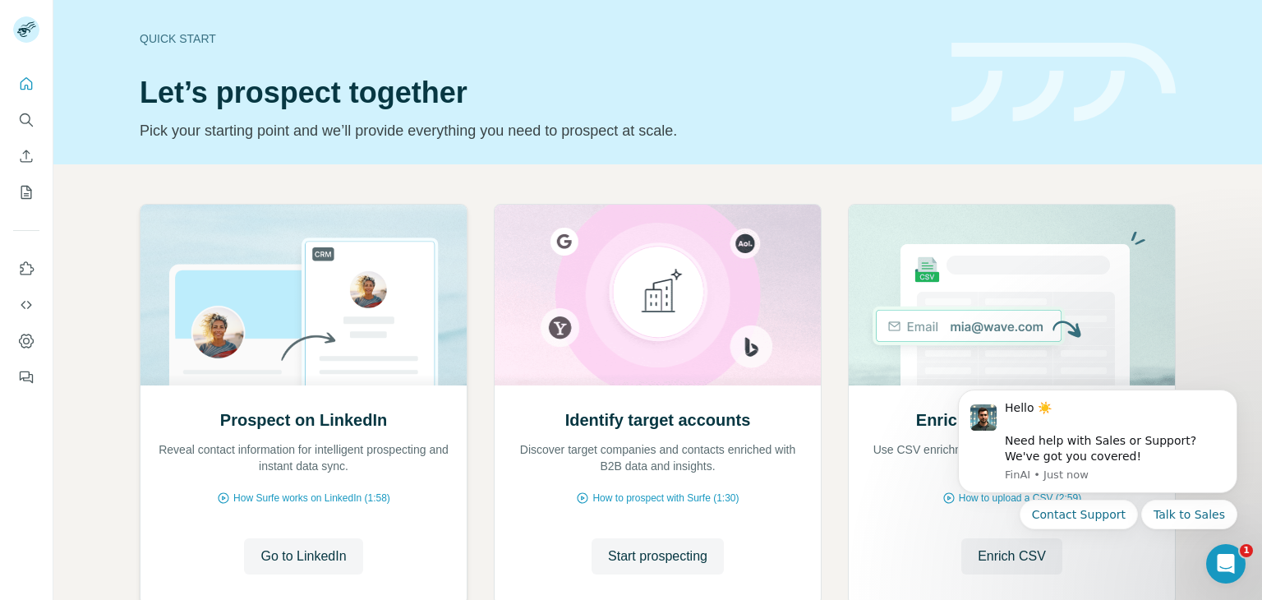
click at [422, 470] on p "Reveal contact information for intelligent prospecting and instant data sync." at bounding box center [303, 457] width 293 height 33
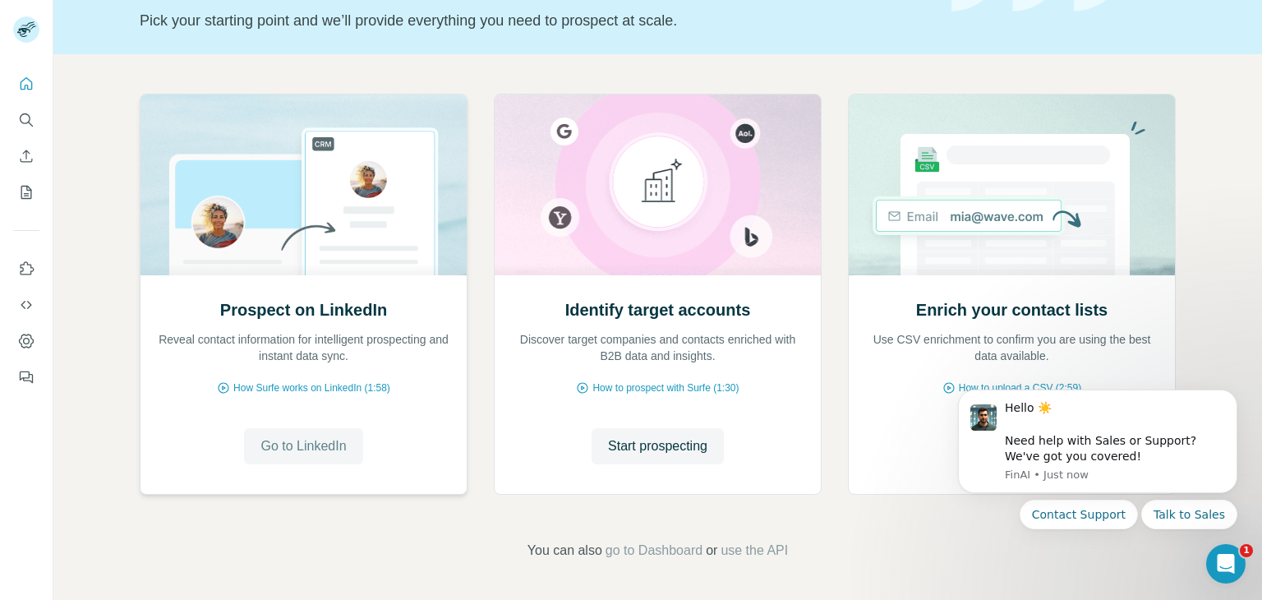
click at [324, 444] on span "Go to LinkedIn" at bounding box center [302, 446] width 85 height 20
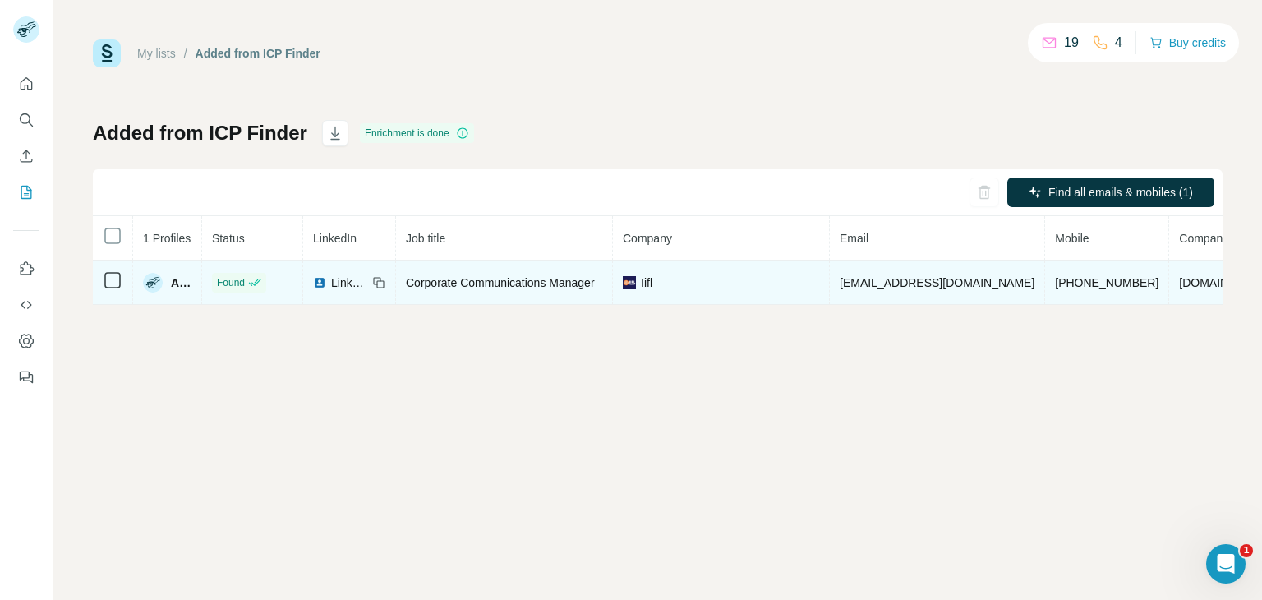
click at [1169, 288] on td "[DOMAIN_NAME]" at bounding box center [1225, 282] width 113 height 44
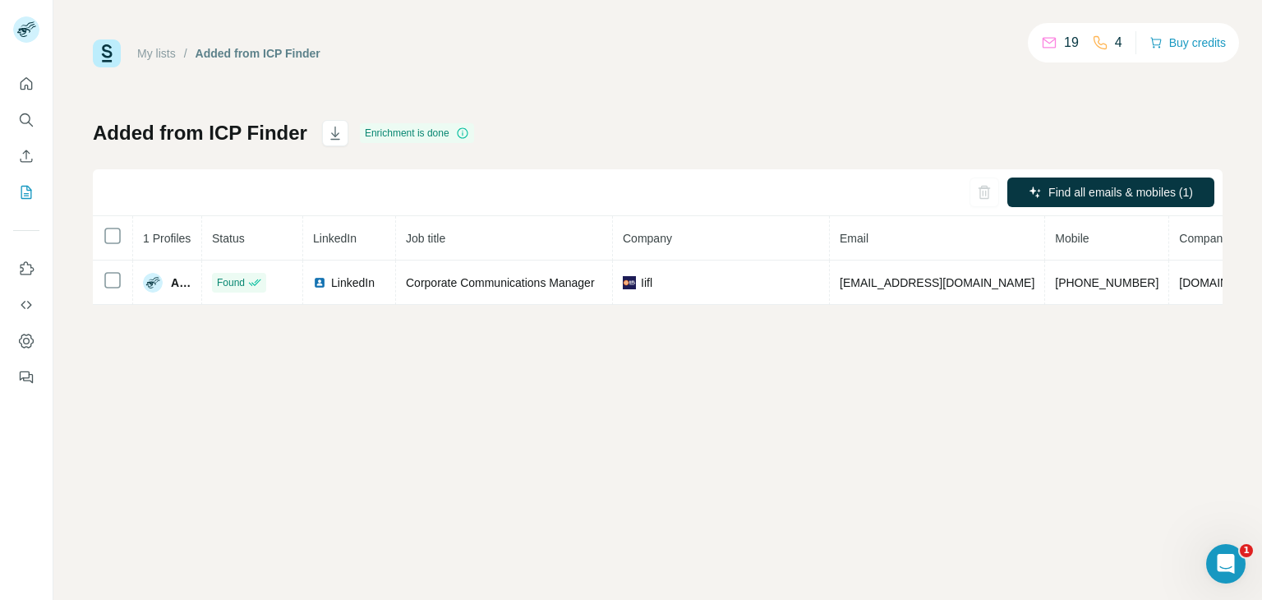
click at [460, 136] on icon at bounding box center [462, 132] width 13 height 13
drag, startPoint x: 1009, startPoint y: 421, endPoint x: 1100, endPoint y: 431, distance: 91.7
click at [1100, 431] on div "My lists / Added from ICP Finder 19 4 Buy credits Added from ICP Finder Enrichm…" at bounding box center [657, 300] width 1208 height 600
click at [894, 191] on div "Find all emails & mobiles (1)" at bounding box center [657, 192] width 1129 height 47
click at [24, 127] on icon "Search" at bounding box center [26, 120] width 16 height 16
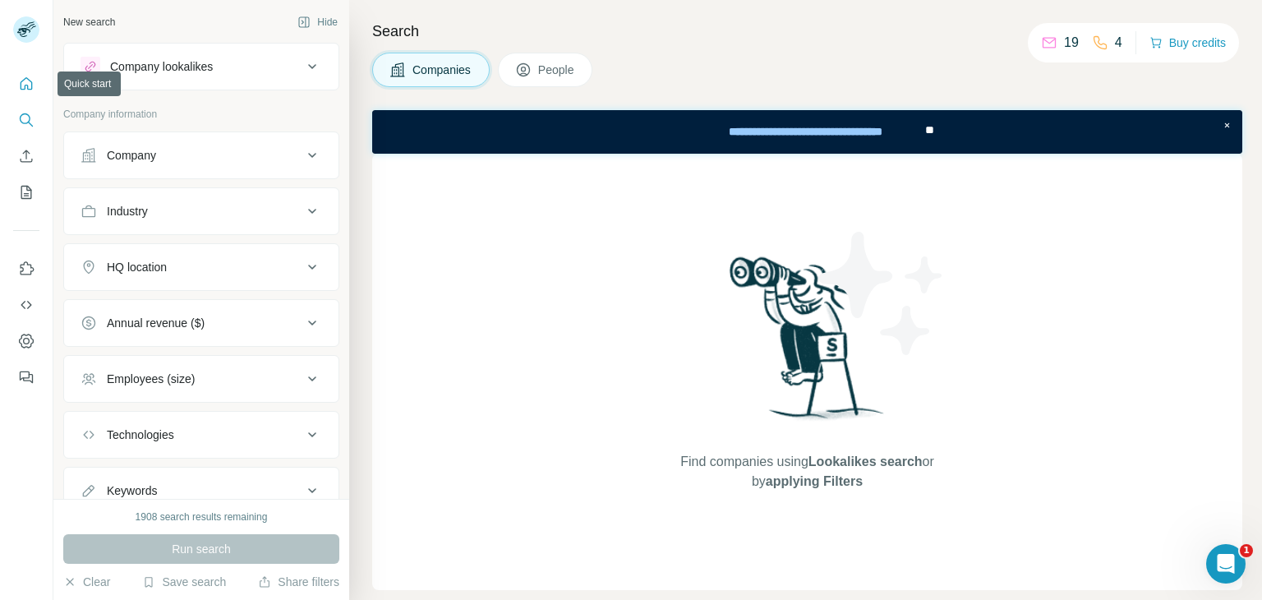
click at [24, 83] on icon "Quick start" at bounding box center [26, 84] width 16 height 16
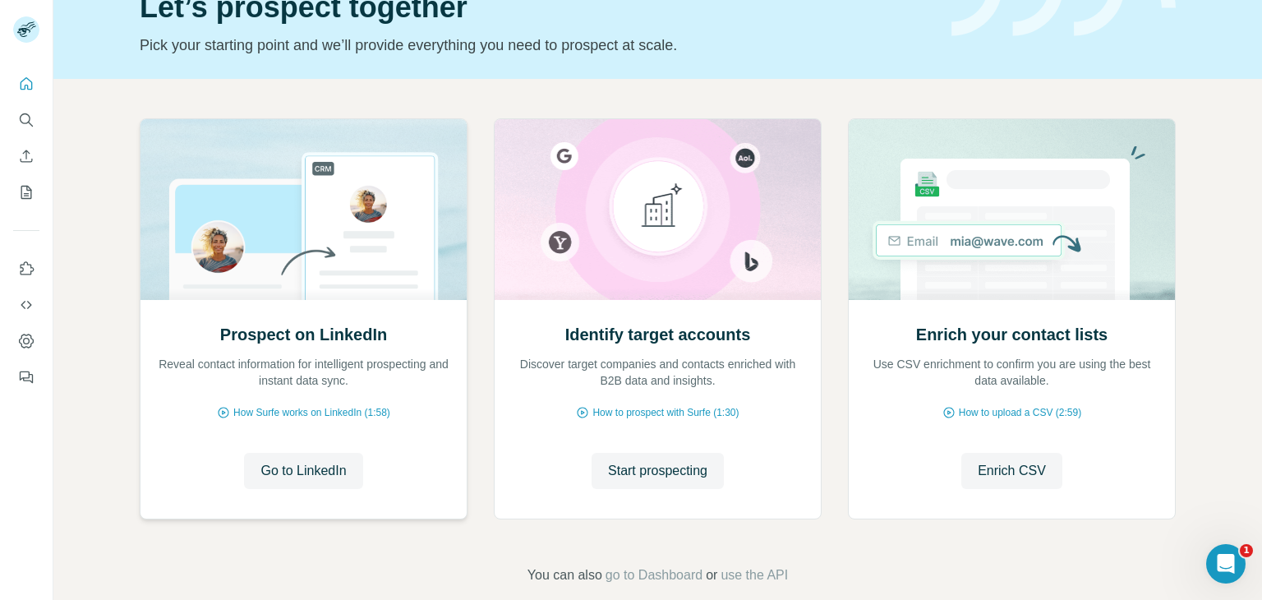
scroll to position [110, 0]
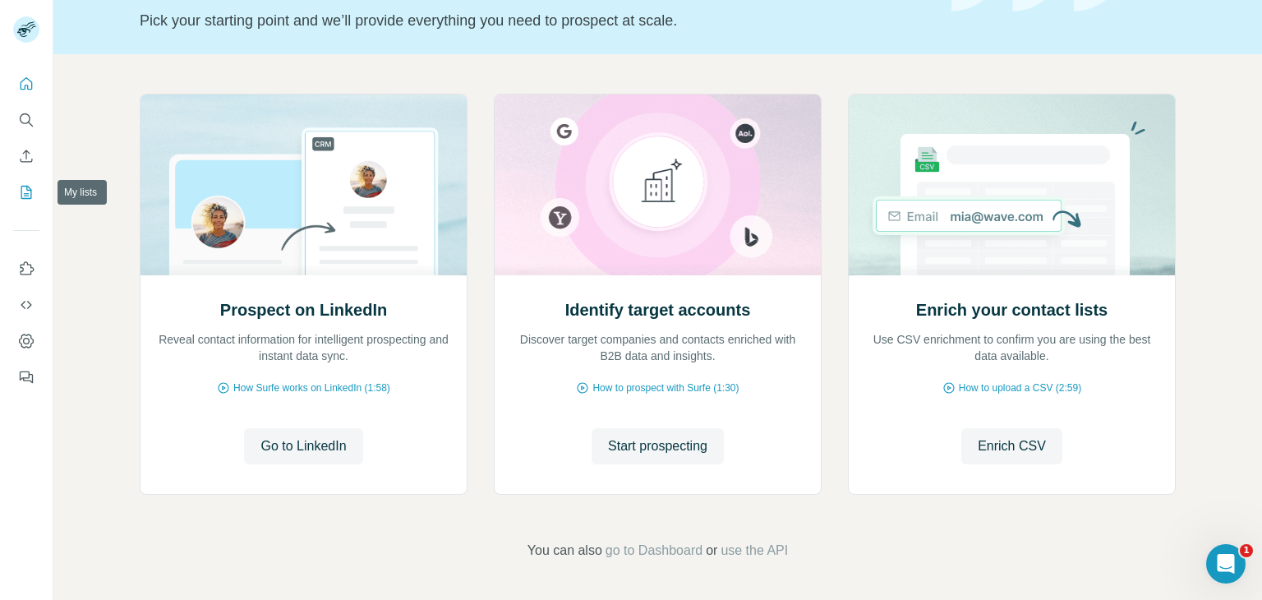
click at [30, 182] on button "My lists" at bounding box center [26, 192] width 26 height 30
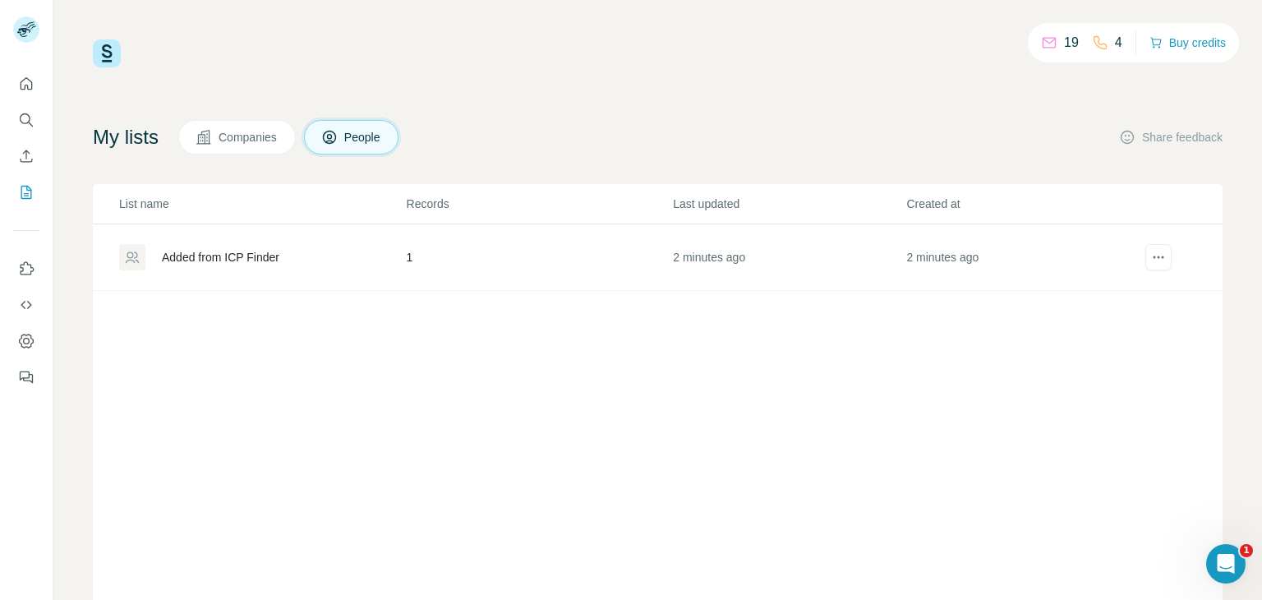
click at [319, 234] on td "Added from ICP Finder" at bounding box center [249, 257] width 313 height 67
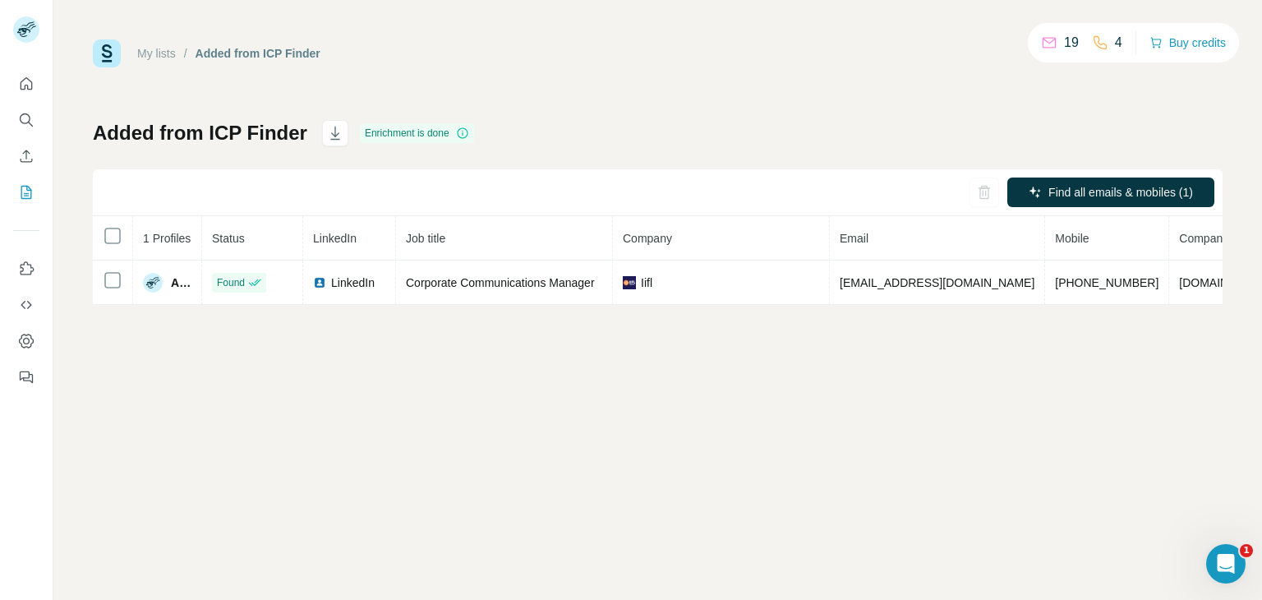
click at [164, 56] on link "My lists" at bounding box center [156, 53] width 39 height 13
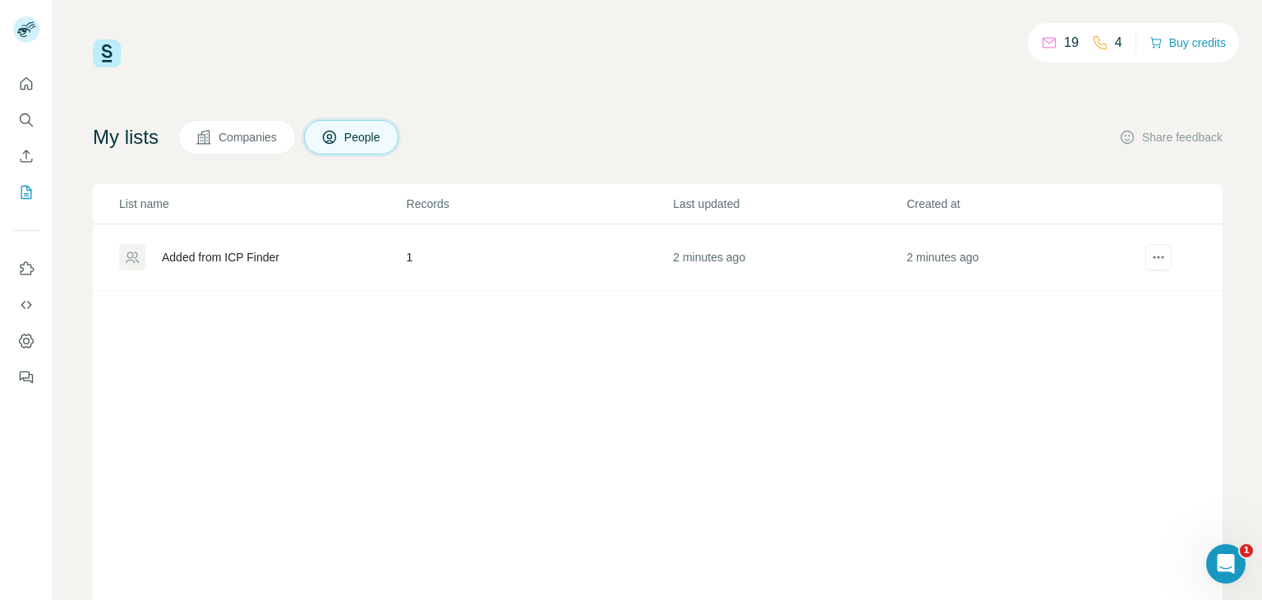
drag, startPoint x: 164, startPoint y: 56, endPoint x: 512, endPoint y: 41, distance: 347.7
click at [512, 41] on div "19 4 Buy credits" at bounding box center [657, 53] width 1129 height 28
click at [1150, 257] on icon "actions" at bounding box center [1158, 257] width 16 height 16
click at [1150, 288] on span "Download list as CSV" at bounding box center [1122, 290] width 111 height 16
